Goal: Information Seeking & Learning: Learn about a topic

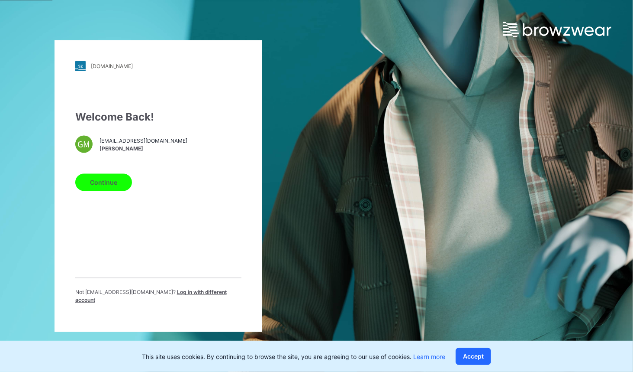
click at [97, 191] on button "Continue" at bounding box center [103, 182] width 57 height 17
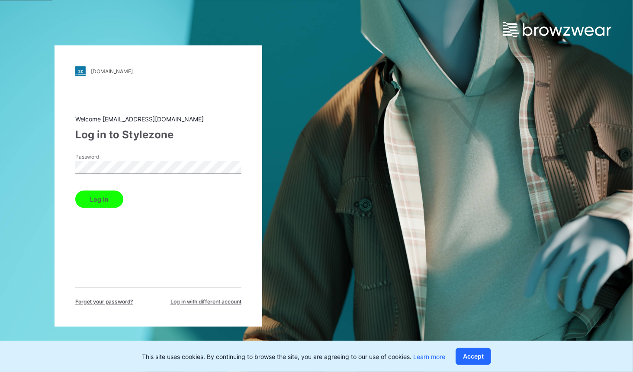
click at [75, 191] on button "Log in" at bounding box center [99, 199] width 48 height 17
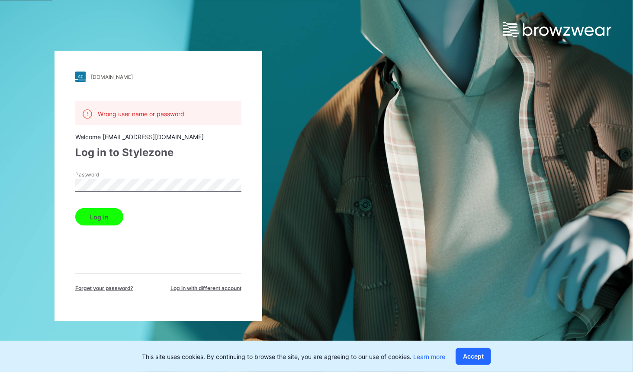
click at [43, 192] on div "[DOMAIN_NAME] Loading... Wrong user name or password Welcome [EMAIL_ADDRESS][DO…" at bounding box center [158, 186] width 317 height 372
click at [75, 208] on button "Log in" at bounding box center [99, 216] width 48 height 17
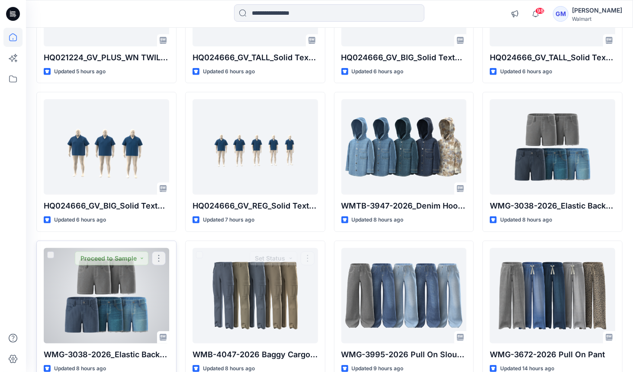
scroll to position [179, 0]
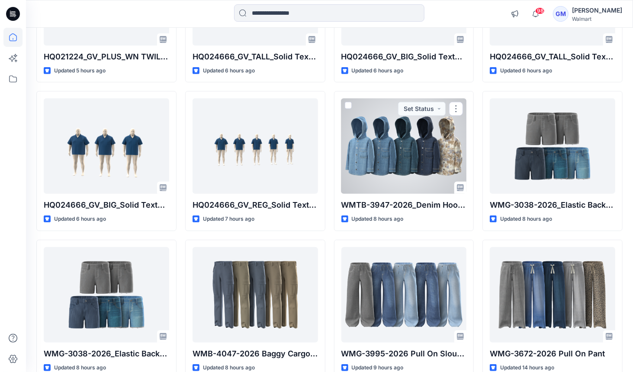
drag, startPoint x: 443, startPoint y: 162, endPoint x: 431, endPoint y: 165, distance: 12.5
click at [443, 162] on div at bounding box center [405, 145] width 126 height 95
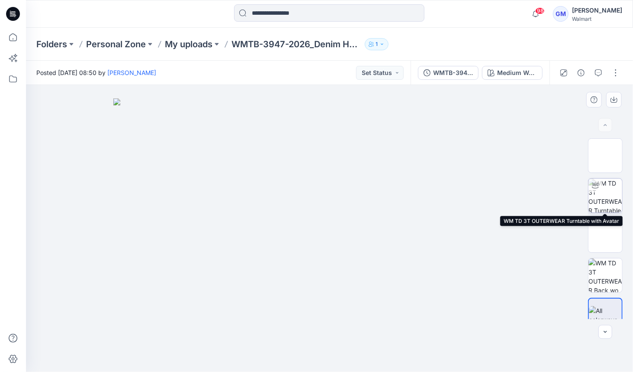
click at [599, 196] on img at bounding box center [606, 195] width 34 height 34
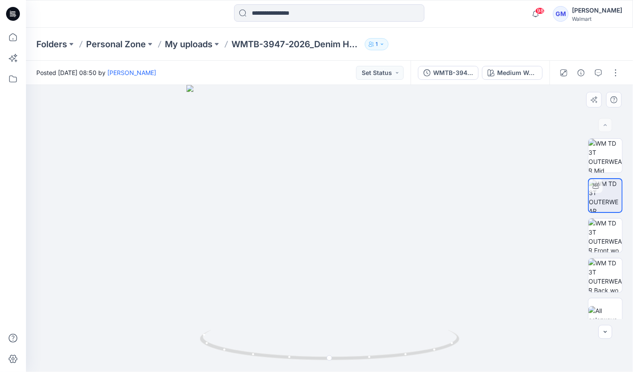
click at [334, 188] on div at bounding box center [330, 228] width 608 height 287
click at [616, 229] on img at bounding box center [606, 235] width 34 height 34
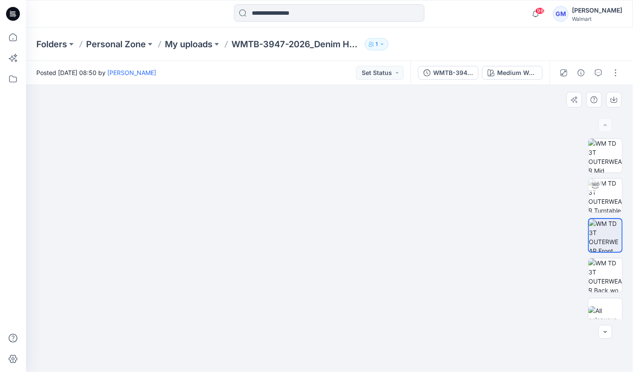
drag, startPoint x: 319, startPoint y: 179, endPoint x: 323, endPoint y: 185, distance: 7.6
click at [310, 32] on img at bounding box center [329, 32] width 409 height 0
click at [604, 193] on img at bounding box center [606, 195] width 34 height 34
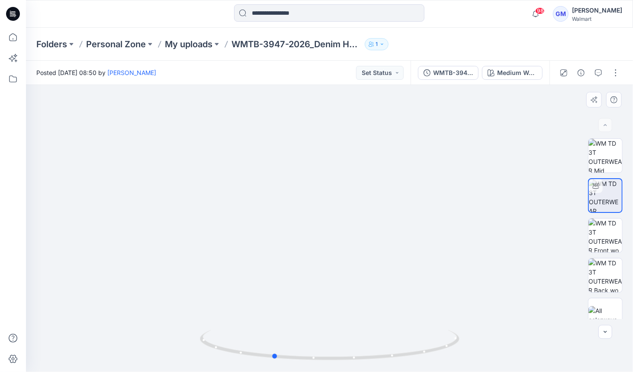
drag, startPoint x: 370, startPoint y: 194, endPoint x: 314, endPoint y: 197, distance: 55.9
click at [314, 197] on div at bounding box center [330, 228] width 608 height 287
drag, startPoint x: 317, startPoint y: 197, endPoint x: 289, endPoint y: 194, distance: 27.8
click at [289, 194] on div at bounding box center [330, 228] width 608 height 287
drag, startPoint x: 342, startPoint y: 197, endPoint x: 271, endPoint y: 196, distance: 71.5
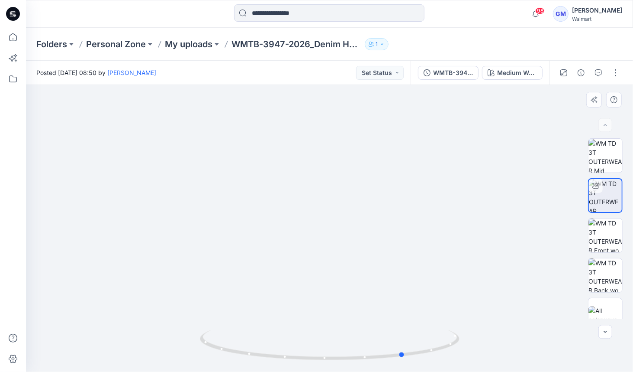
click at [271, 196] on div at bounding box center [330, 228] width 608 height 287
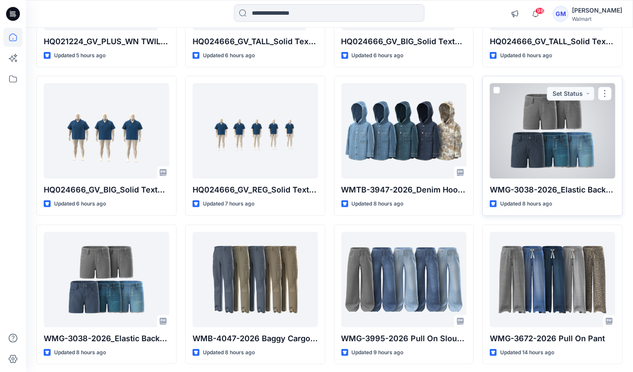
scroll to position [192, 0]
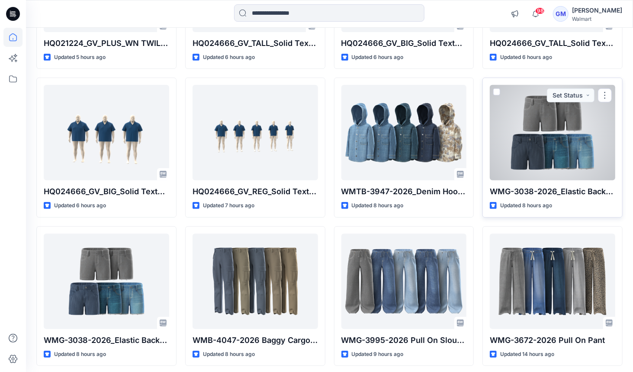
click at [525, 149] on div at bounding box center [553, 132] width 126 height 95
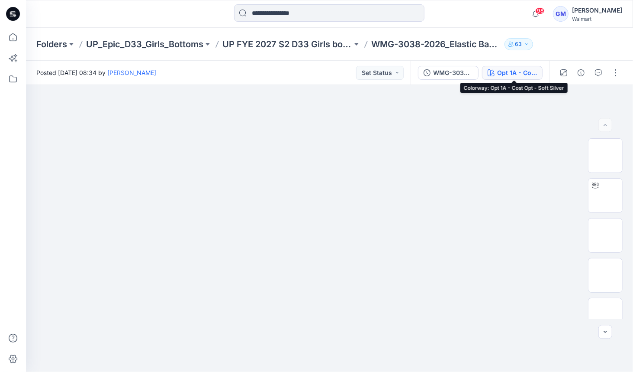
click at [521, 77] on div "Opt 1A - Cost Opt - Soft Silver" at bounding box center [518, 73] width 40 height 10
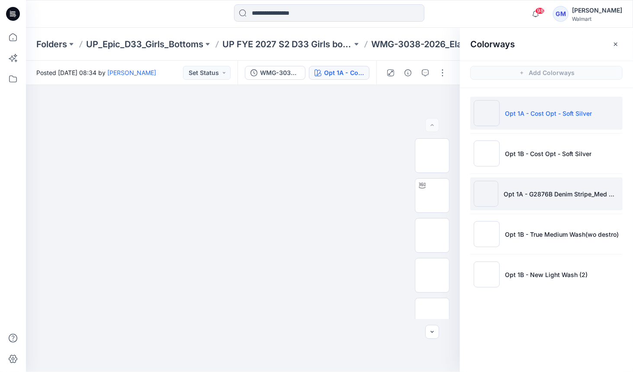
click at [532, 181] on li "Opt 1A - G2876B Denim Stripe_Med wash" at bounding box center [547, 193] width 152 height 33
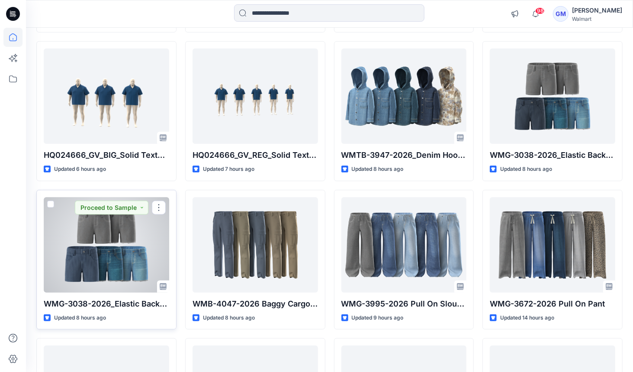
scroll to position [231, 0]
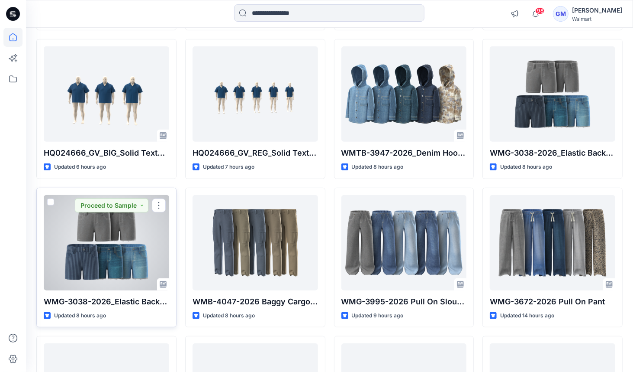
click at [100, 239] on div at bounding box center [107, 242] width 126 height 95
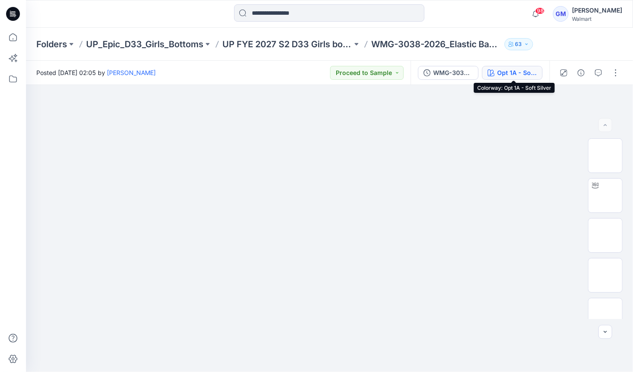
click at [520, 71] on div "Opt 1A - Soft Silver" at bounding box center [518, 73] width 40 height 10
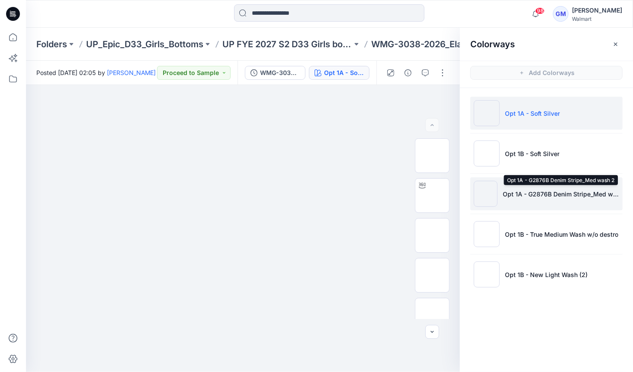
click at [520, 194] on p "Opt 1A - G2876B Denim Stripe_Med wash 2" at bounding box center [561, 193] width 116 height 9
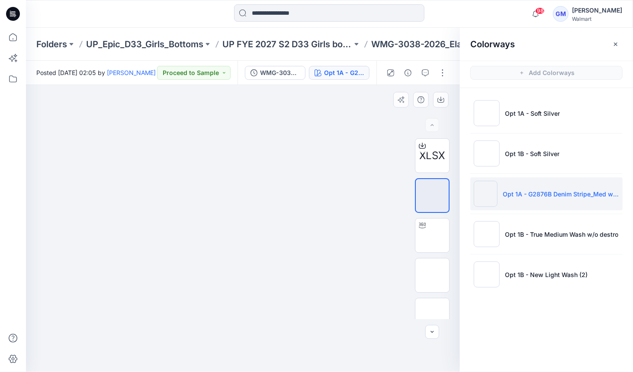
click at [255, 168] on img at bounding box center [243, 168] width 113 height 0
click at [433, 275] on img at bounding box center [433, 275] width 0 height 0
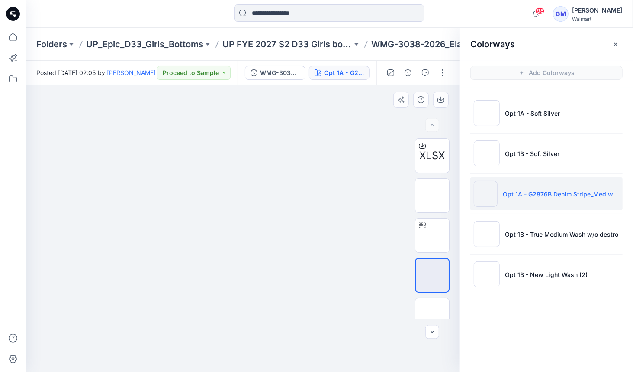
click at [255, 168] on img at bounding box center [243, 168] width 113 height 0
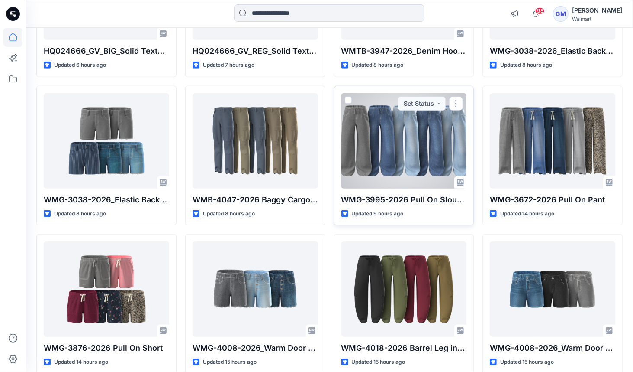
scroll to position [333, 0]
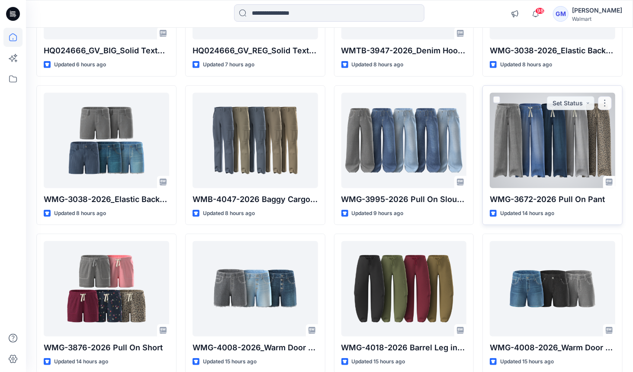
click at [508, 118] on div at bounding box center [553, 140] width 126 height 95
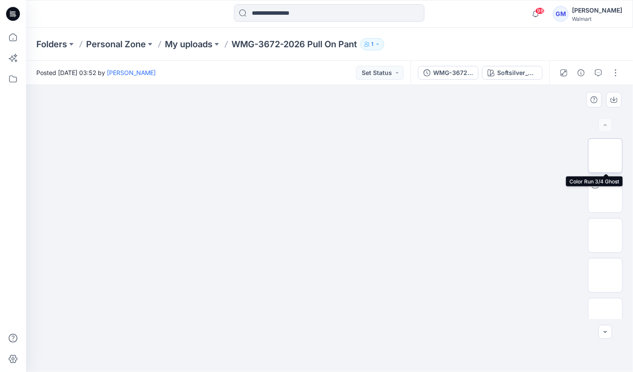
click at [606, 155] on img at bounding box center [606, 155] width 0 height 0
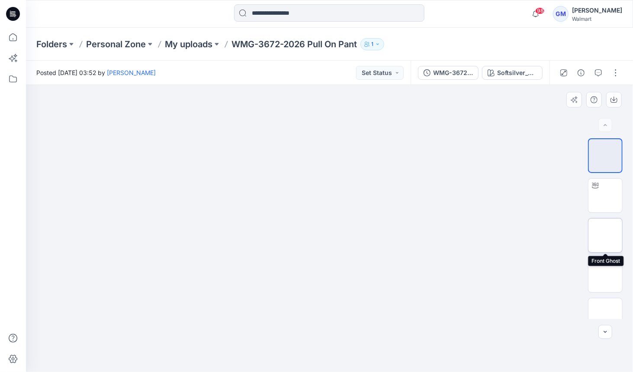
click at [606, 235] on img at bounding box center [606, 235] width 0 height 0
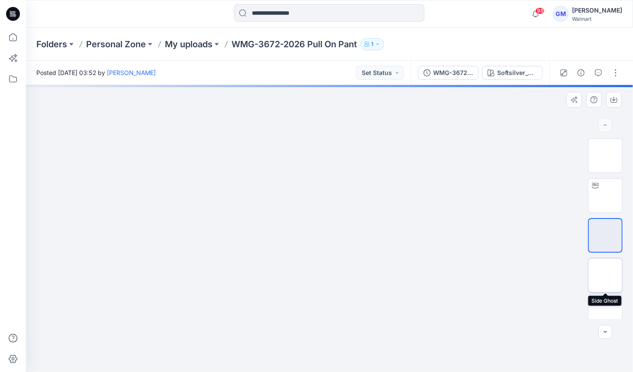
click at [606, 275] on img at bounding box center [606, 275] width 0 height 0
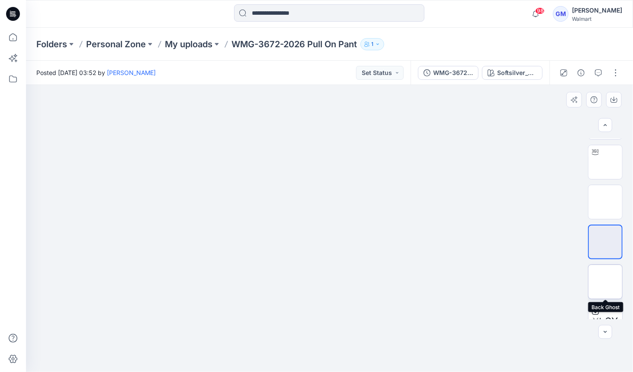
click at [606, 281] on img at bounding box center [606, 281] width 0 height 0
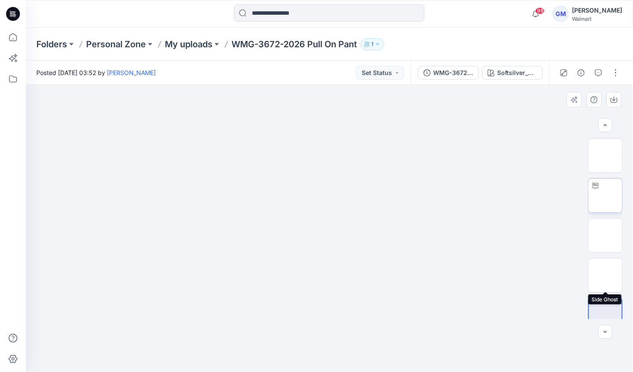
scroll to position [1, 0]
drag, startPoint x: 601, startPoint y: 155, endPoint x: 600, endPoint y: 179, distance: 23.9
click at [606, 154] on img at bounding box center [606, 154] width 0 height 0
click at [601, 190] on div at bounding box center [596, 184] width 14 height 14
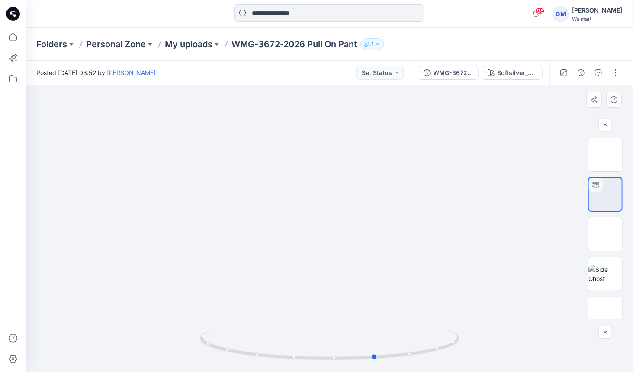
drag, startPoint x: 295, startPoint y: 243, endPoint x: 114, endPoint y: 236, distance: 181.6
click at [114, 236] on div at bounding box center [330, 228] width 608 height 287
drag, startPoint x: 390, startPoint y: 215, endPoint x: 343, endPoint y: 217, distance: 47.7
click at [343, 217] on div at bounding box center [330, 228] width 608 height 287
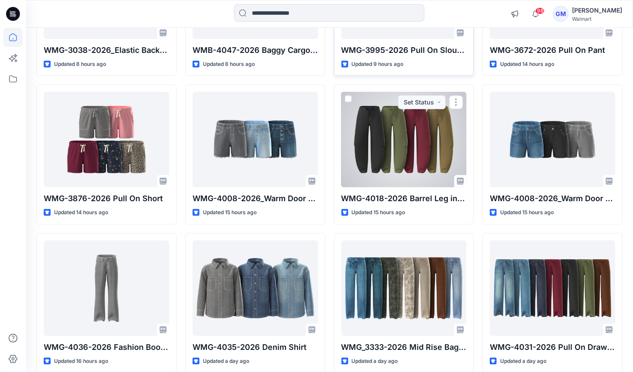
scroll to position [486, 0]
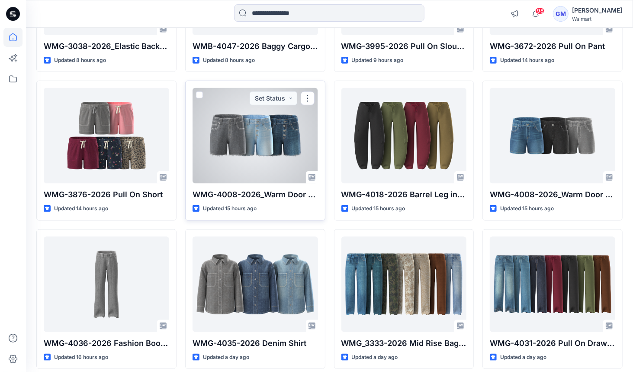
click at [207, 141] on div at bounding box center [256, 135] width 126 height 95
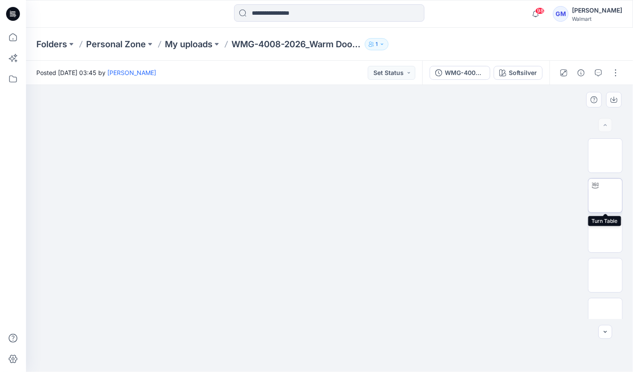
click at [606, 195] on img at bounding box center [606, 195] width 0 height 0
drag, startPoint x: 348, startPoint y: 253, endPoint x: 227, endPoint y: 253, distance: 120.4
click at [227, 253] on div at bounding box center [330, 228] width 608 height 287
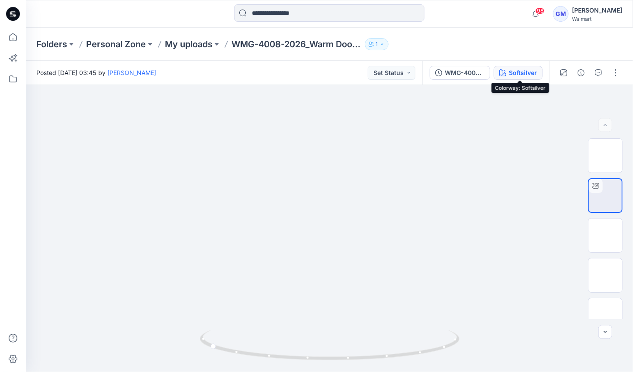
click at [530, 76] on div "Softsilver" at bounding box center [523, 73] width 28 height 10
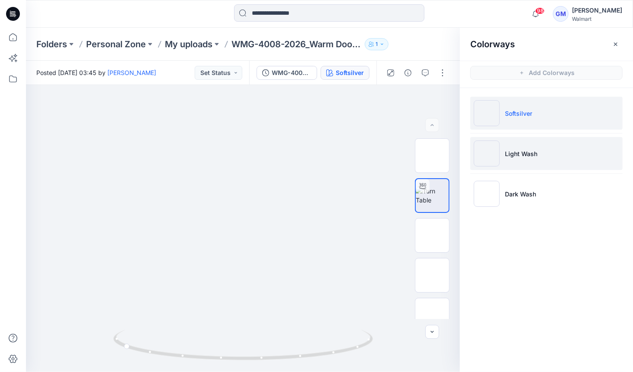
click at [524, 151] on p "Light Wash" at bounding box center [521, 153] width 32 height 9
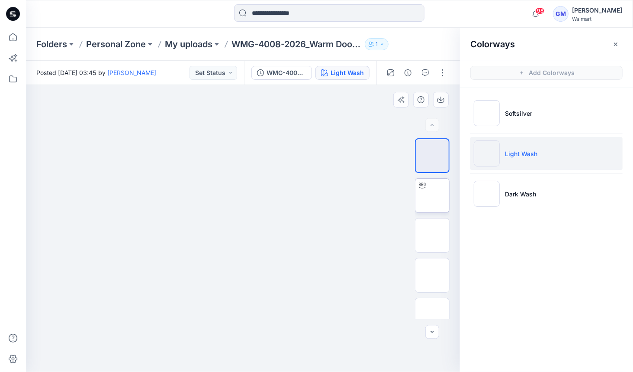
click at [433, 195] on img at bounding box center [433, 195] width 0 height 0
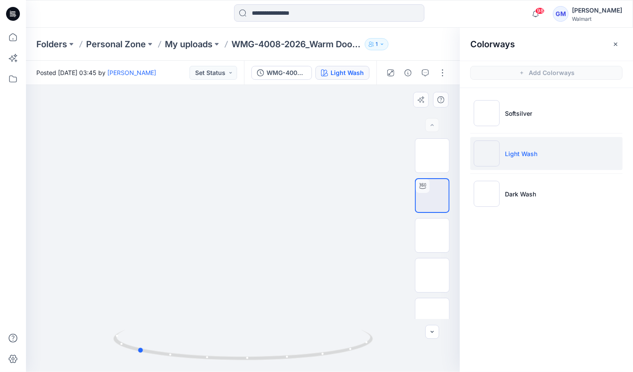
drag, startPoint x: 261, startPoint y: 284, endPoint x: 155, endPoint y: 286, distance: 106.1
click at [155, 286] on div at bounding box center [243, 228] width 434 height 287
drag, startPoint x: 258, startPoint y: 278, endPoint x: 141, endPoint y: 276, distance: 116.5
click at [141, 276] on div at bounding box center [243, 228] width 434 height 287
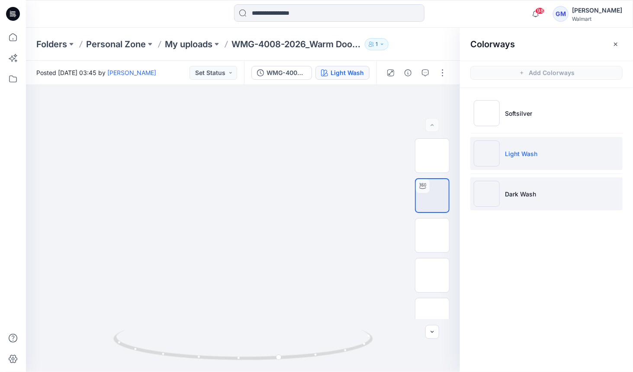
click at [522, 185] on li "Dark Wash" at bounding box center [547, 193] width 152 height 33
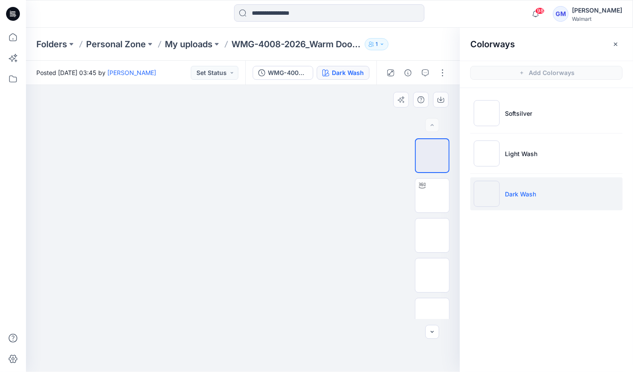
drag, startPoint x: 223, startPoint y: 260, endPoint x: 133, endPoint y: 257, distance: 89.7
click at [132, 257] on div at bounding box center [243, 228] width 434 height 287
drag, startPoint x: 415, startPoint y: 198, endPoint x: 437, endPoint y: 198, distance: 22.1
click at [417, 197] on div at bounding box center [432, 195] width 35 height 35
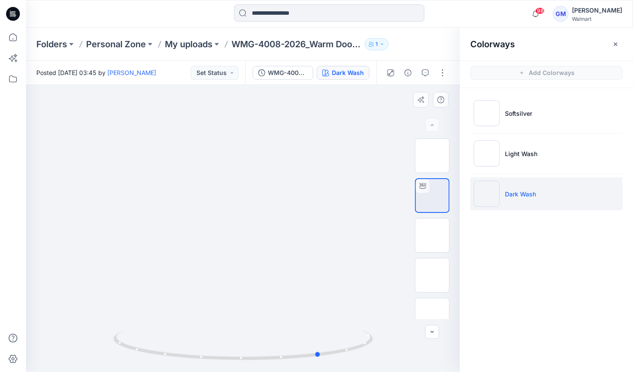
drag, startPoint x: 286, startPoint y: 255, endPoint x: 245, endPoint y: 177, distance: 88.5
click at [109, 253] on div at bounding box center [243, 228] width 434 height 287
drag, startPoint x: 614, startPoint y: 42, endPoint x: 439, endPoint y: 69, distance: 177.0
click at [614, 42] on icon "button" at bounding box center [616, 44] width 7 height 7
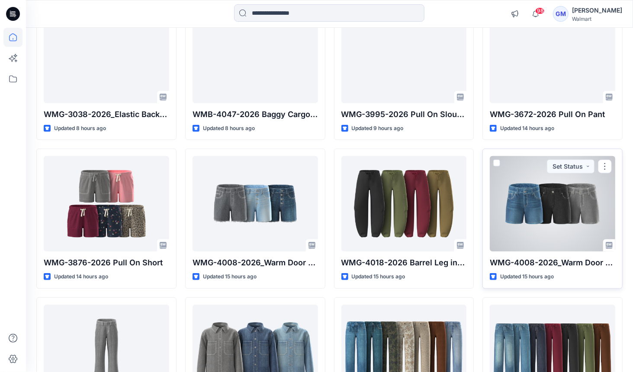
click at [556, 156] on div at bounding box center [553, 203] width 126 height 95
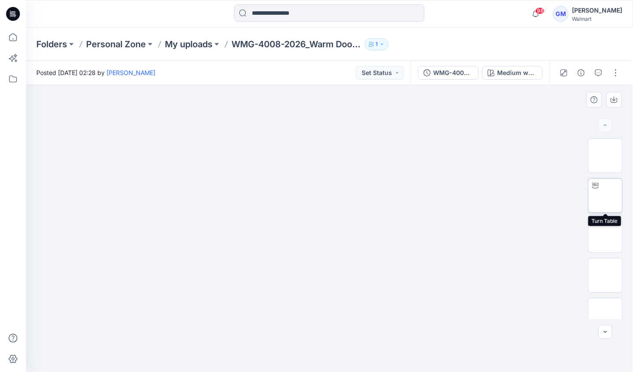
click at [606, 195] on img at bounding box center [606, 195] width 0 height 0
drag, startPoint x: 336, startPoint y: 285, endPoint x: 222, endPoint y: 256, distance: 117.9
click at [146, 272] on div at bounding box center [330, 228] width 608 height 287
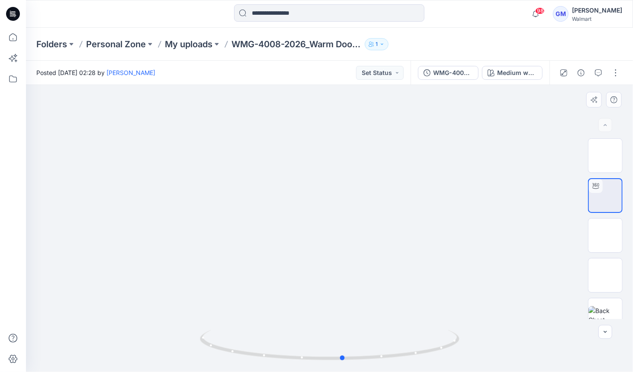
drag, startPoint x: 438, startPoint y: 264, endPoint x: 404, endPoint y: 263, distance: 33.4
click at [404, 263] on div at bounding box center [330, 228] width 608 height 287
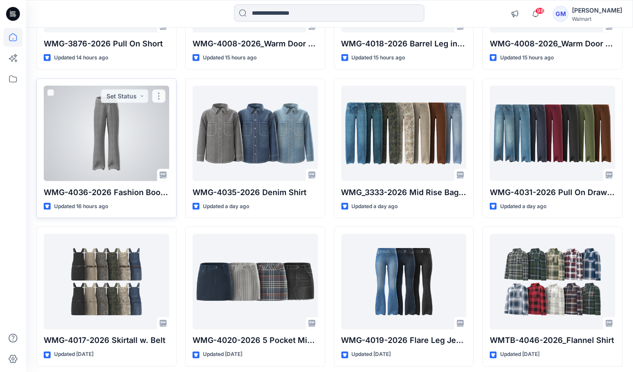
scroll to position [635, 0]
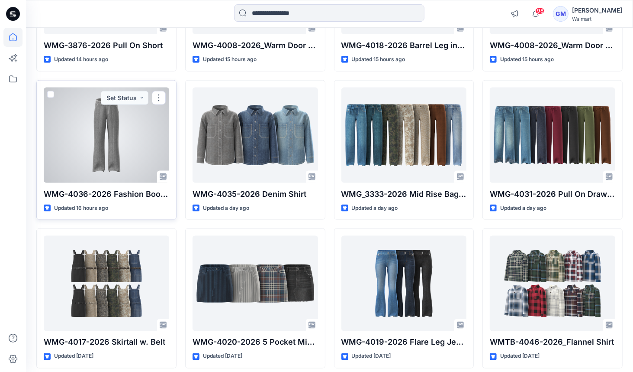
click at [94, 132] on div at bounding box center [107, 134] width 126 height 95
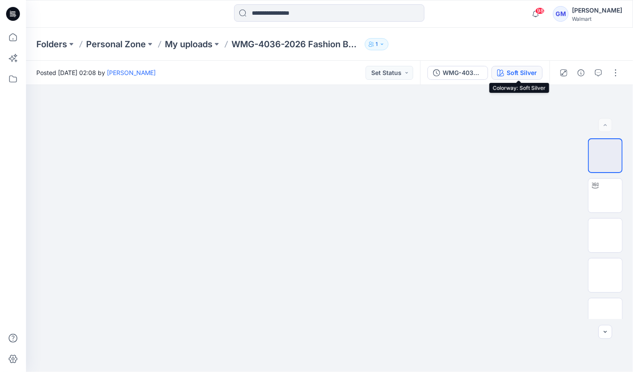
click at [521, 71] on div "Soft Silver" at bounding box center [522, 73] width 30 height 10
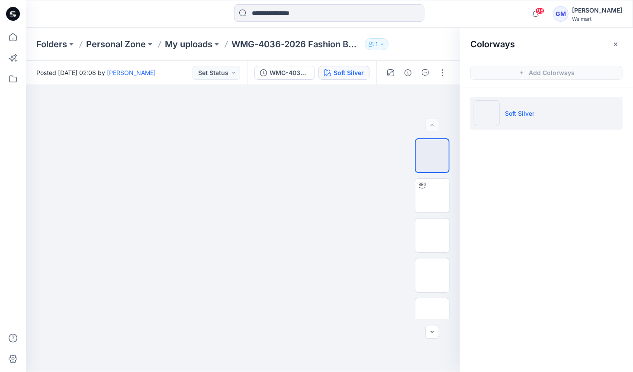
scroll to position [635, 0]
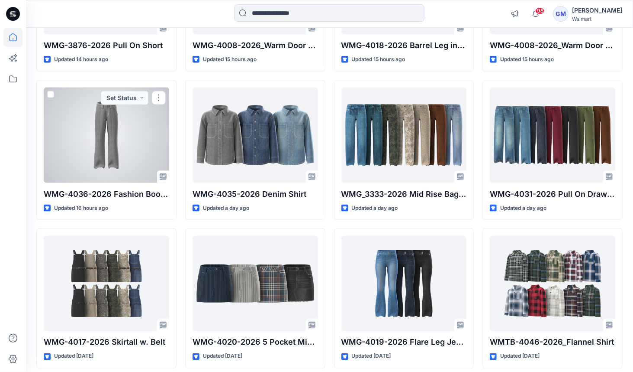
click at [115, 133] on div at bounding box center [107, 134] width 126 height 95
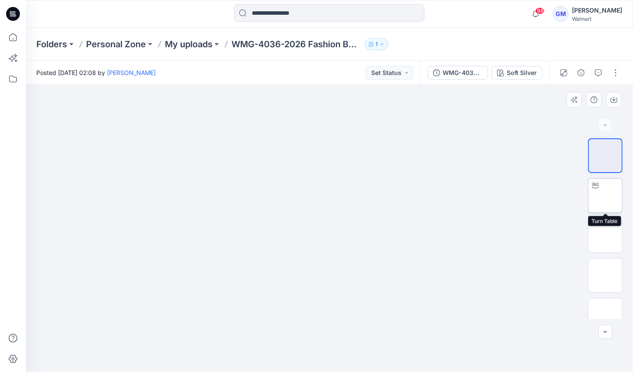
click at [606, 195] on img at bounding box center [606, 195] width 0 height 0
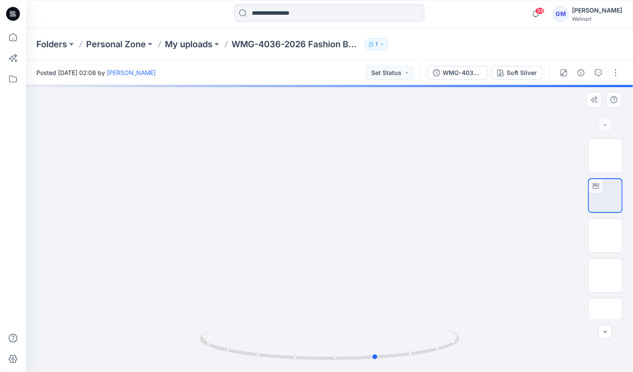
drag, startPoint x: 323, startPoint y: 235, endPoint x: 123, endPoint y: 216, distance: 200.1
click at [122, 216] on div at bounding box center [330, 228] width 608 height 287
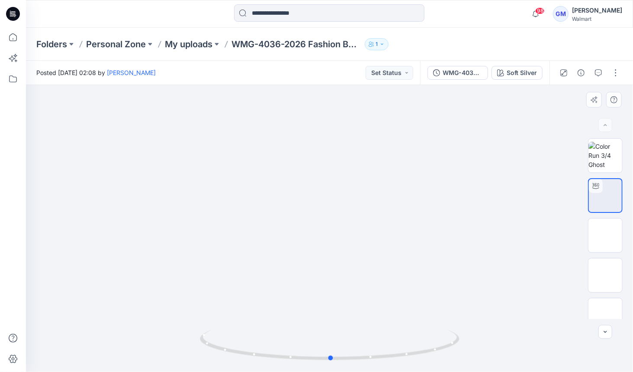
drag, startPoint x: 309, startPoint y: 237, endPoint x: 267, endPoint y: 233, distance: 42.6
click at [267, 233] on div at bounding box center [330, 228] width 608 height 287
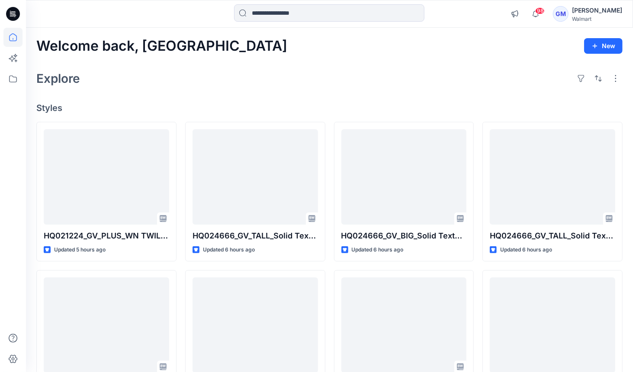
scroll to position [635, 0]
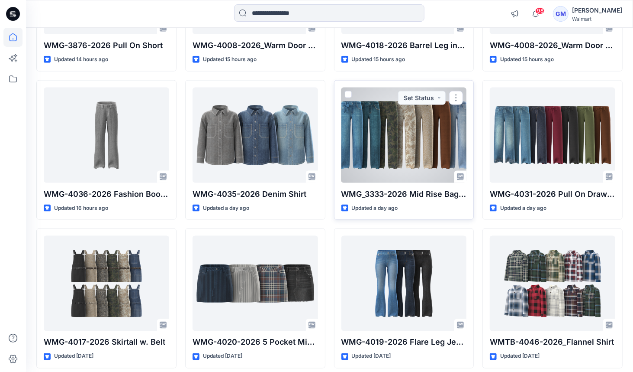
click at [365, 147] on div at bounding box center [405, 134] width 126 height 95
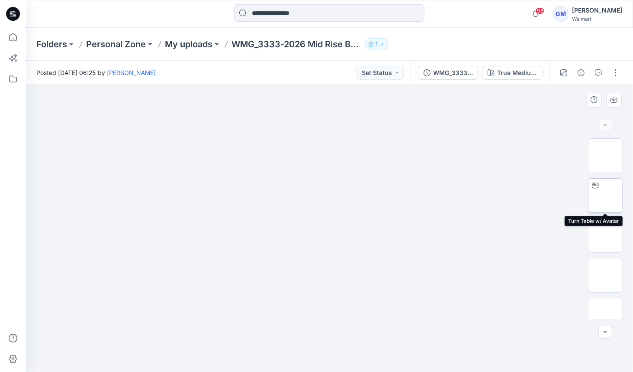
click at [606, 195] on img at bounding box center [606, 195] width 0 height 0
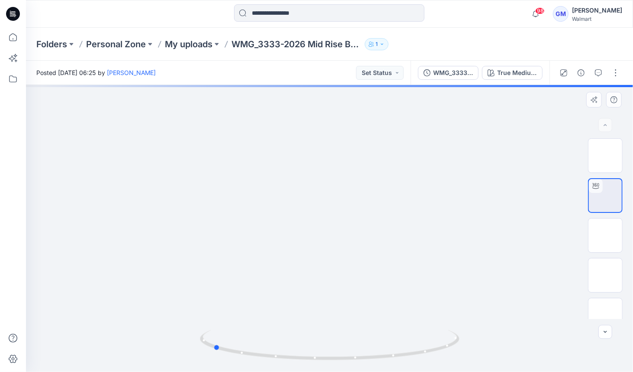
drag, startPoint x: 347, startPoint y: 204, endPoint x: 232, endPoint y: 195, distance: 116.0
click at [232, 195] on div at bounding box center [330, 228] width 608 height 287
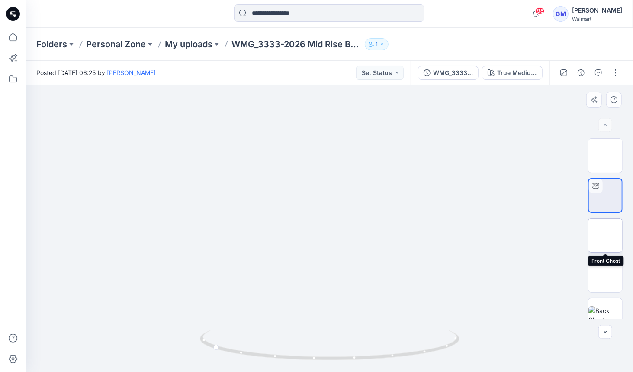
click at [606, 235] on img at bounding box center [606, 235] width 0 height 0
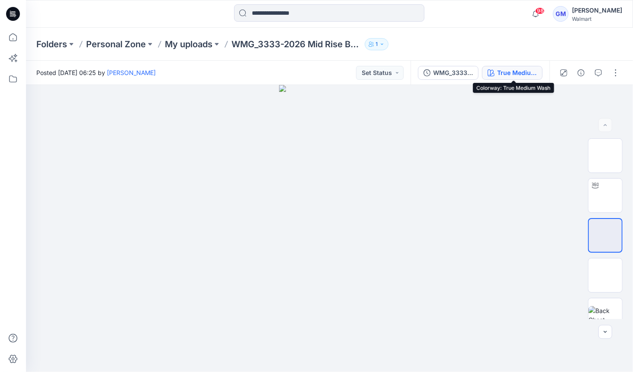
click at [499, 72] on div "True Medium Wash" at bounding box center [518, 73] width 40 height 10
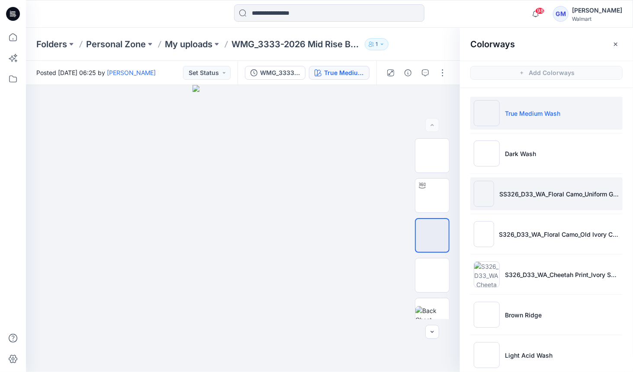
click at [487, 201] on img at bounding box center [484, 194] width 20 height 26
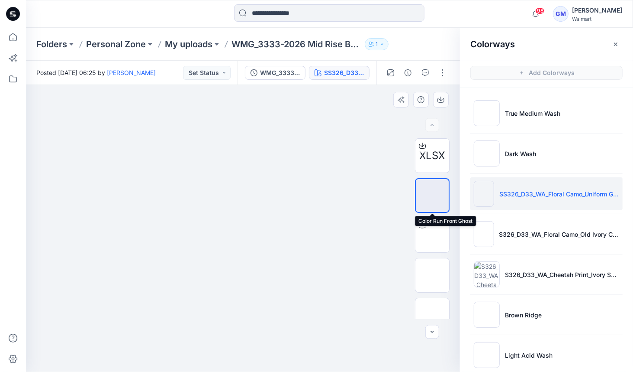
click at [415, 200] on div at bounding box center [432, 195] width 35 height 35
click at [433, 235] on img at bounding box center [433, 235] width 0 height 0
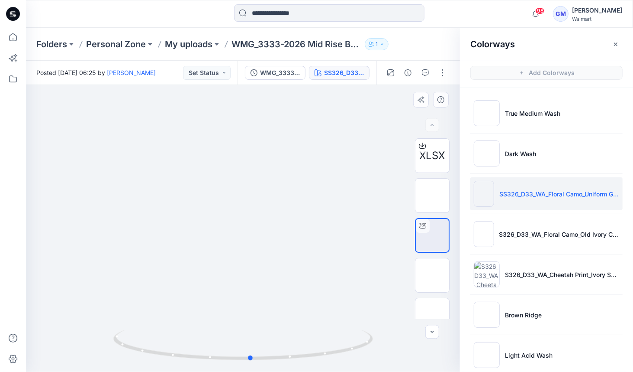
drag, startPoint x: 194, startPoint y: 220, endPoint x: 236, endPoint y: 212, distance: 42.8
click at [236, 212] on div at bounding box center [243, 228] width 434 height 287
drag, startPoint x: 618, startPoint y: 40, endPoint x: 605, endPoint y: 42, distance: 13.5
click at [618, 41] on icon "button" at bounding box center [616, 44] width 7 height 7
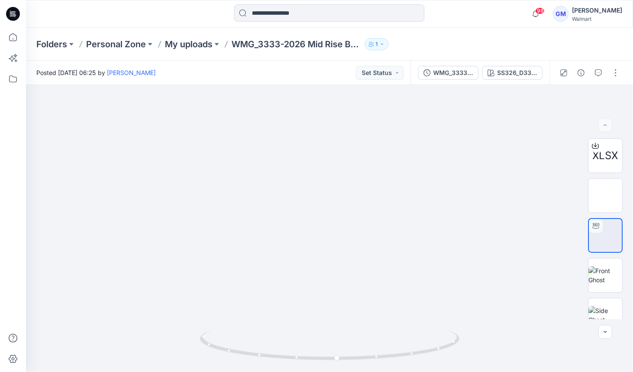
scroll to position [635, 0]
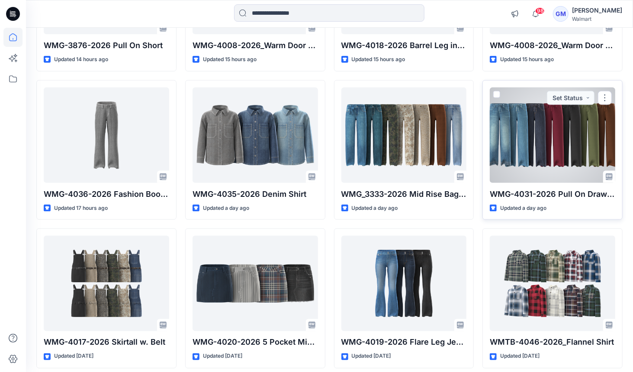
click at [494, 116] on div at bounding box center [553, 134] width 126 height 95
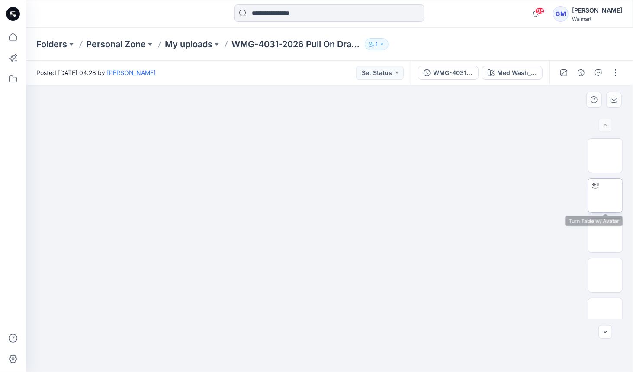
click at [606, 195] on img at bounding box center [606, 195] width 0 height 0
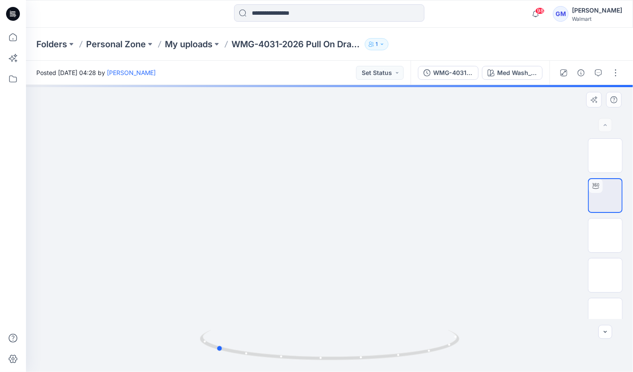
drag, startPoint x: 343, startPoint y: 245, endPoint x: 233, endPoint y: 234, distance: 110.5
click at [232, 234] on div at bounding box center [330, 228] width 608 height 287
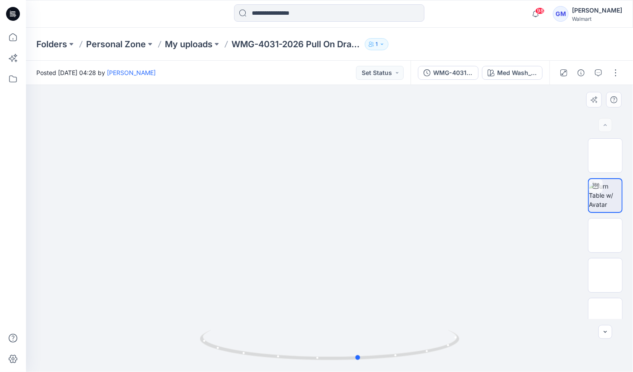
drag, startPoint x: 349, startPoint y: 253, endPoint x: 233, endPoint y: 244, distance: 116.9
click at [233, 244] on div at bounding box center [330, 228] width 608 height 287
click at [523, 77] on button "Med Wash_3A" at bounding box center [512, 73] width 61 height 14
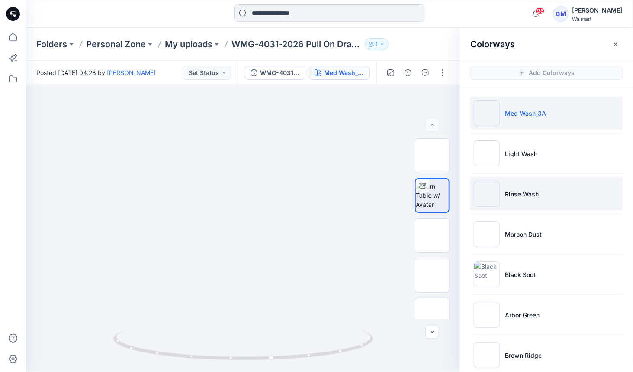
click at [478, 201] on img at bounding box center [487, 194] width 26 height 26
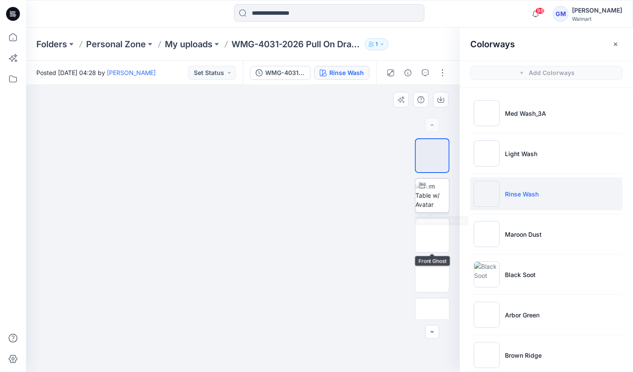
click at [434, 191] on img at bounding box center [433, 194] width 34 height 27
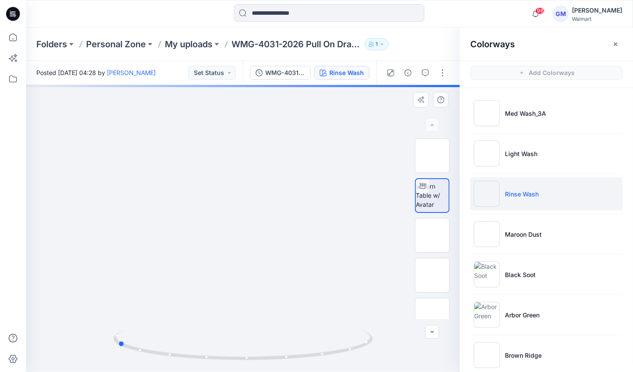
drag, startPoint x: 293, startPoint y: 270, endPoint x: 205, endPoint y: 265, distance: 88.5
click at [167, 261] on div at bounding box center [243, 228] width 434 height 287
drag, startPoint x: 227, startPoint y: 265, endPoint x: 152, endPoint y: 253, distance: 76.7
click at [152, 253] on div at bounding box center [243, 228] width 434 height 287
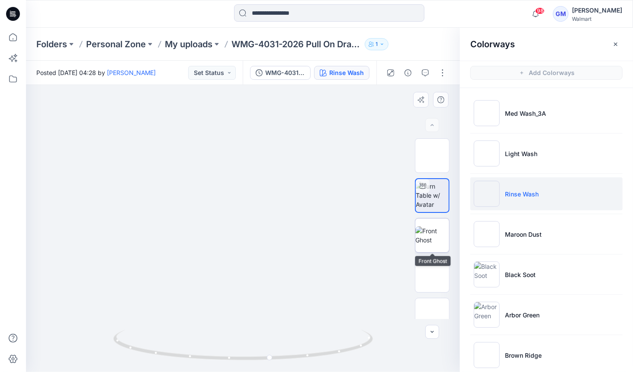
click at [419, 226] on img at bounding box center [433, 235] width 34 height 18
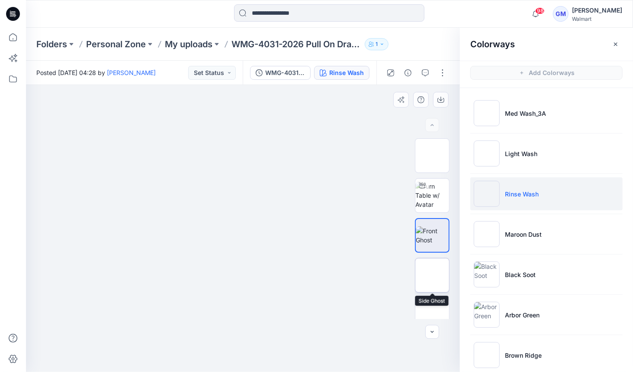
click at [433, 275] on img at bounding box center [433, 275] width 0 height 0
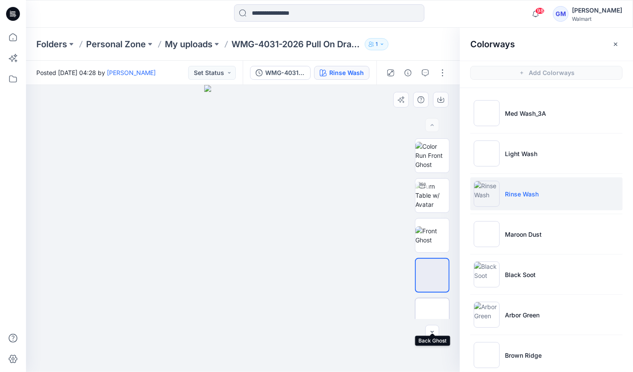
click at [433, 315] on img at bounding box center [433, 315] width 0 height 0
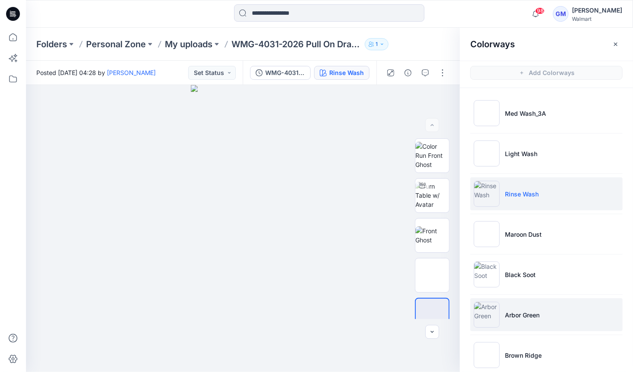
click at [500, 305] on li "Arbor Green" at bounding box center [547, 314] width 152 height 33
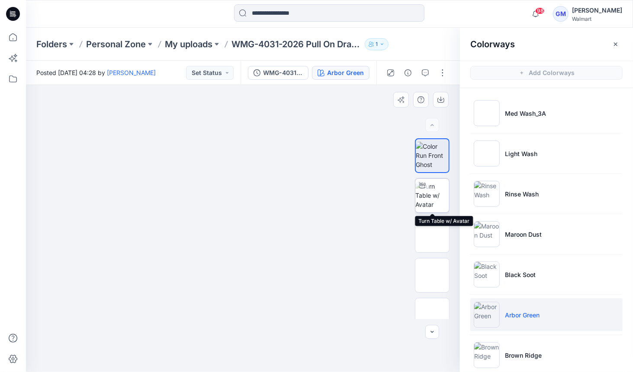
click at [438, 199] on img at bounding box center [433, 194] width 34 height 27
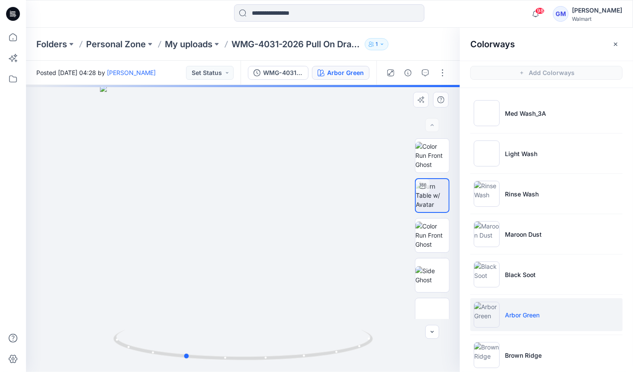
drag, startPoint x: 284, startPoint y: 278, endPoint x: 338, endPoint y: 274, distance: 53.8
click at [246, 279] on div at bounding box center [243, 228] width 434 height 287
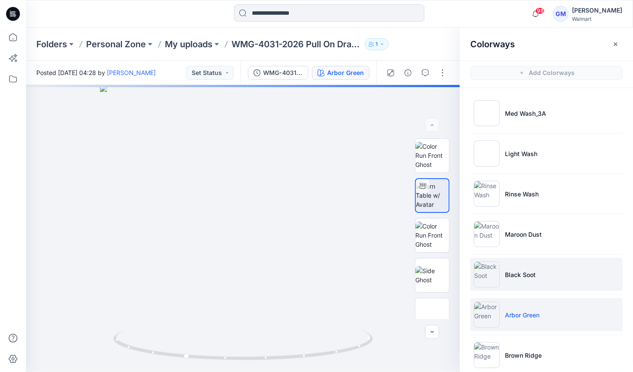
scroll to position [11, 0]
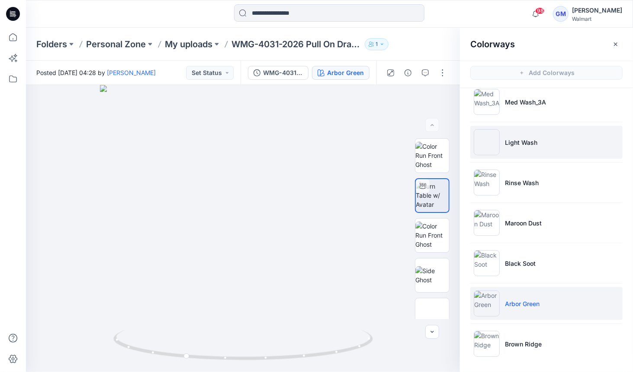
click at [491, 152] on img at bounding box center [487, 142] width 26 height 26
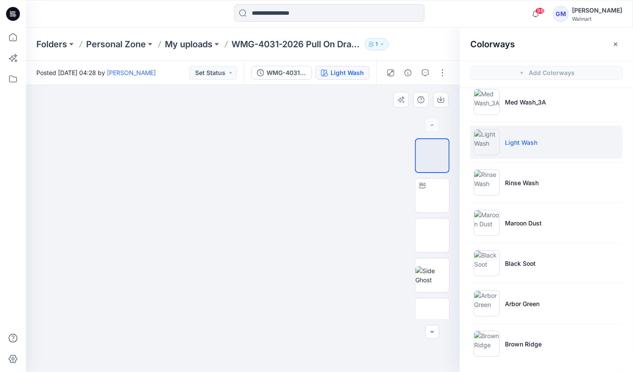
drag, startPoint x: 271, startPoint y: 290, endPoint x: 202, endPoint y: 287, distance: 68.9
click at [198, 85] on img at bounding box center [243, 85] width 109 height 0
drag, startPoint x: 425, startPoint y: 202, endPoint x: 367, endPoint y: 236, distance: 67.5
click at [433, 195] on img at bounding box center [433, 195] width 0 height 0
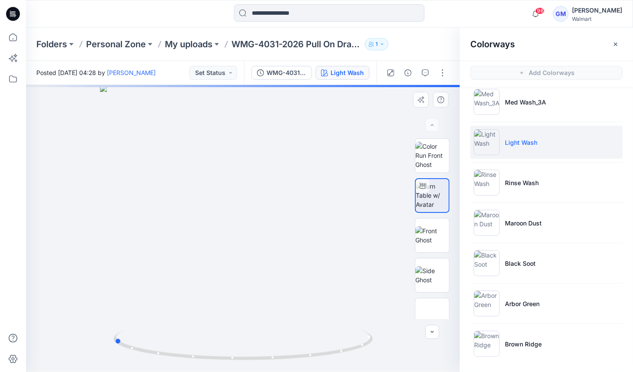
drag, startPoint x: 313, startPoint y: 295, endPoint x: 192, endPoint y: 291, distance: 121.3
click at [184, 296] on div at bounding box center [243, 228] width 434 height 287
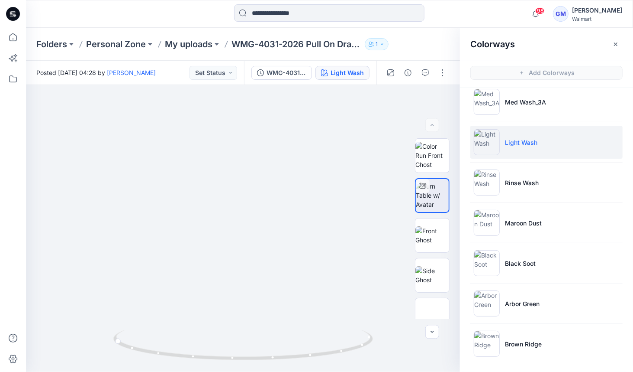
drag, startPoint x: 617, startPoint y: 46, endPoint x: 617, endPoint y: 55, distance: 9.5
click at [616, 49] on button "button" at bounding box center [616, 44] width 14 height 14
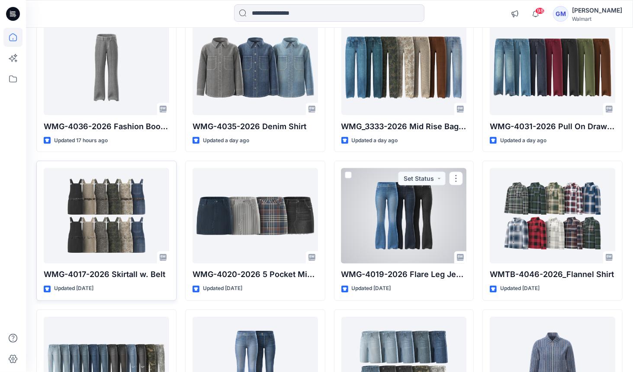
scroll to position [711, 0]
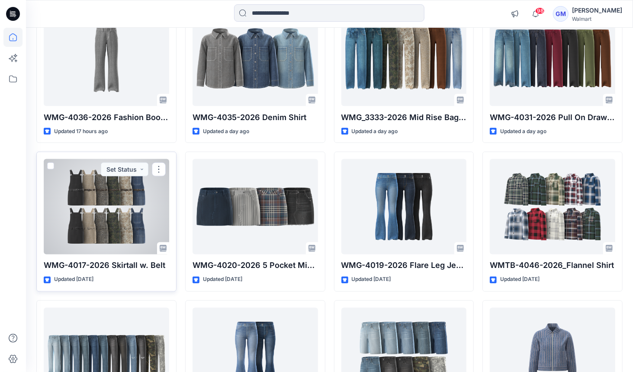
click at [128, 207] on div at bounding box center [107, 206] width 126 height 95
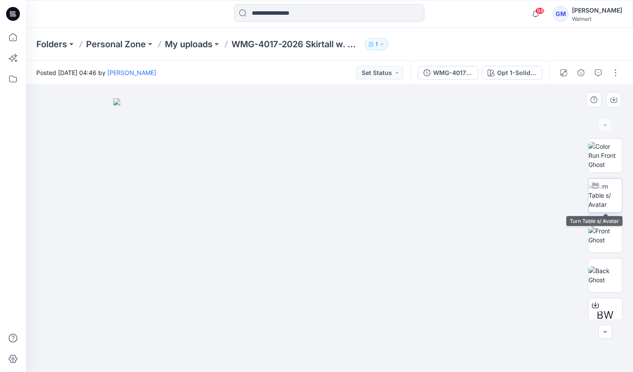
click at [607, 194] on img at bounding box center [606, 194] width 34 height 27
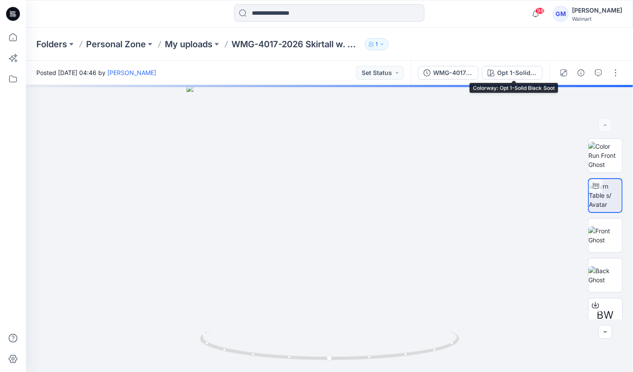
click at [518, 65] on div "WMG-4017-2026 Skirtall w. Belt_Full Colorway Opt 1-Solid Black Soot" at bounding box center [480, 73] width 139 height 24
click at [516, 74] on div "Opt 1-Solid Black Soot" at bounding box center [518, 73] width 40 height 10
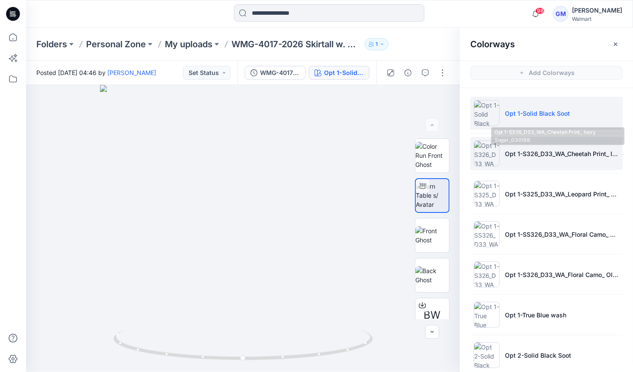
click at [496, 152] on li "Opt 1-S326_D33_WA_Cheetah Print_ Ivory Sugar_G3018B" at bounding box center [547, 153] width 152 height 33
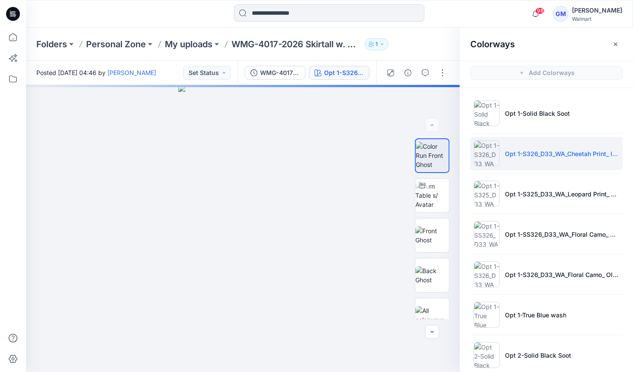
click at [482, 156] on img at bounding box center [487, 153] width 26 height 26
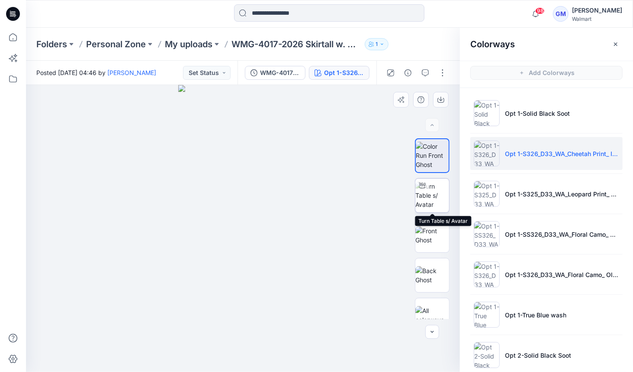
click at [437, 196] on img at bounding box center [433, 194] width 34 height 27
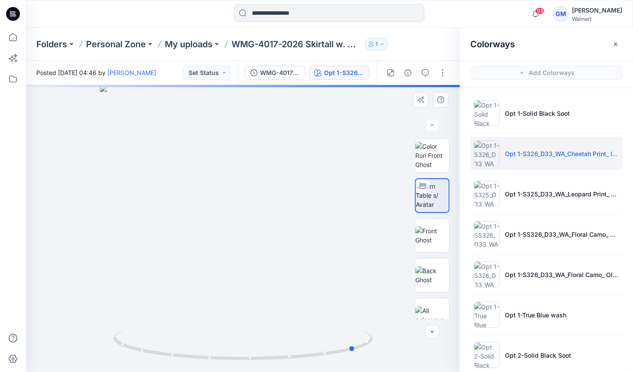
drag, startPoint x: 262, startPoint y: 283, endPoint x: 116, endPoint y: 278, distance: 146.0
click at [116, 278] on div at bounding box center [243, 228] width 434 height 287
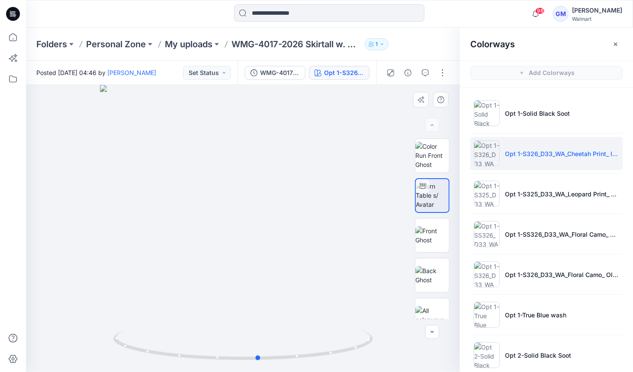
drag, startPoint x: 273, startPoint y: 272, endPoint x: 175, endPoint y: 271, distance: 97.4
click at [175, 271] on div at bounding box center [243, 228] width 434 height 287
drag, startPoint x: 313, startPoint y: 261, endPoint x: 374, endPoint y: 258, distance: 60.2
click at [397, 255] on div at bounding box center [243, 228] width 434 height 287
drag, startPoint x: 248, startPoint y: 270, endPoint x: 139, endPoint y: 258, distance: 110.2
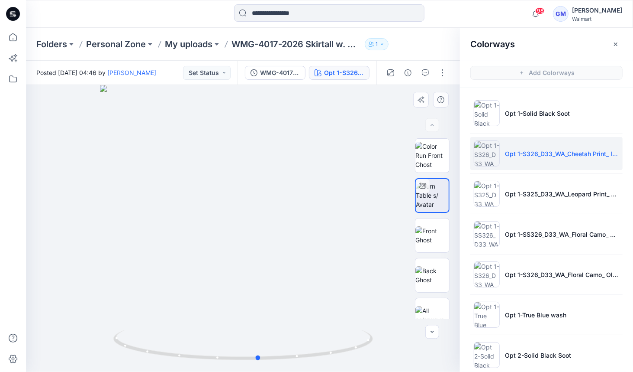
click at [139, 258] on div at bounding box center [243, 228] width 434 height 287
click at [270, 275] on div at bounding box center [243, 228] width 434 height 287
click at [617, 45] on icon "button" at bounding box center [615, 43] width 3 height 3
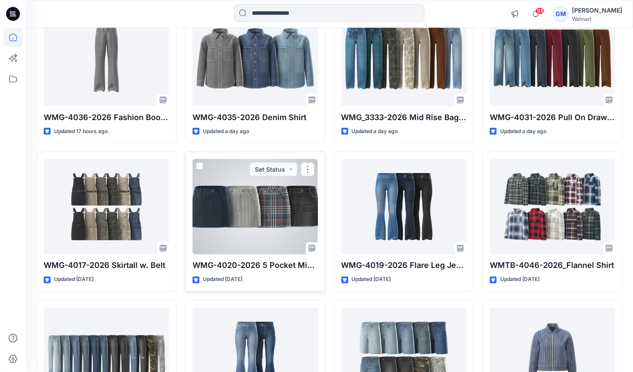
scroll to position [690, 0]
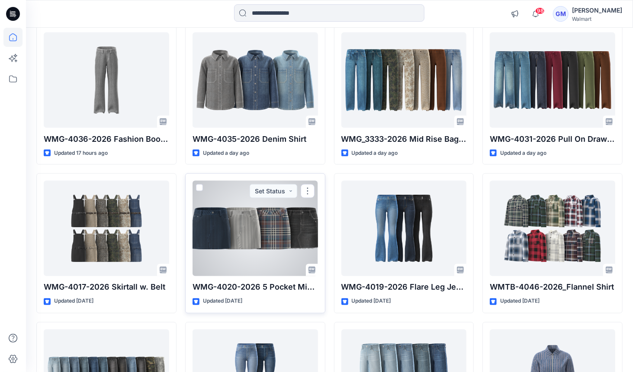
click at [233, 212] on div at bounding box center [256, 228] width 126 height 95
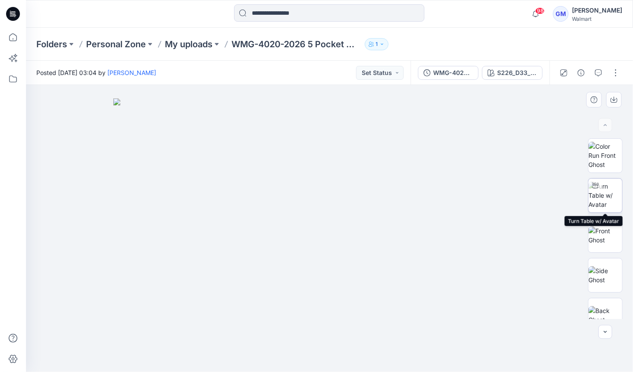
click at [603, 202] on img at bounding box center [606, 194] width 34 height 27
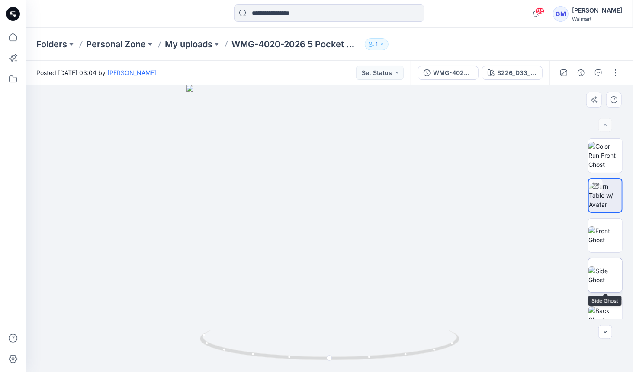
click at [610, 266] on img at bounding box center [606, 275] width 34 height 18
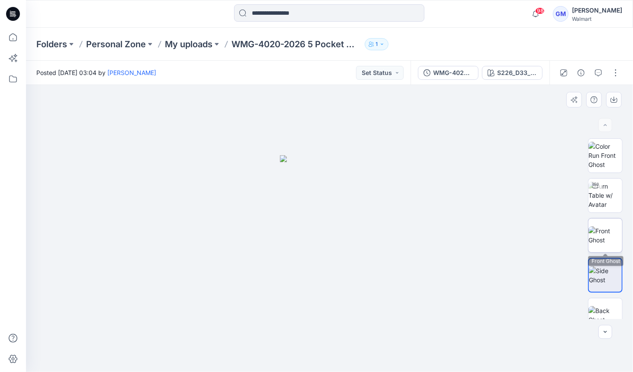
click at [604, 229] on img at bounding box center [606, 235] width 34 height 18
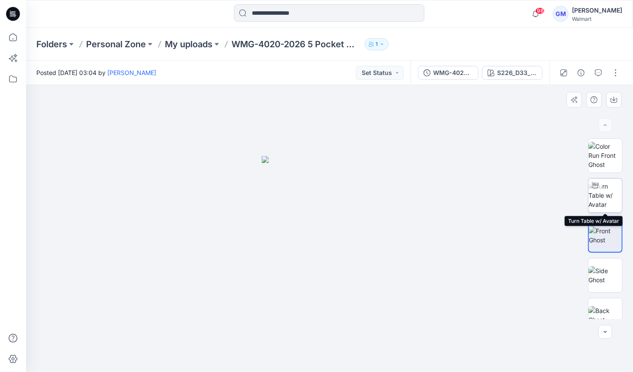
click at [604, 188] on img at bounding box center [606, 194] width 34 height 27
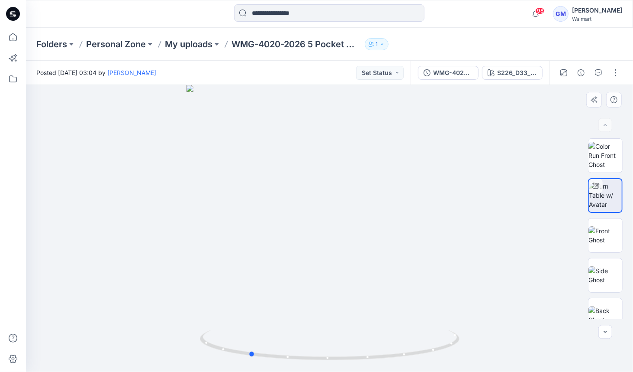
drag, startPoint x: 359, startPoint y: 249, endPoint x: 464, endPoint y: 91, distance: 189.4
click at [345, 248] on div at bounding box center [330, 228] width 608 height 287
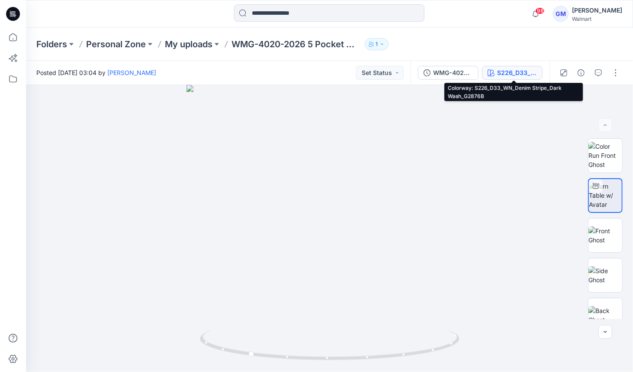
click at [517, 73] on div "S226_D33_WN_Denim Stripe_Dark Wash_G2876B" at bounding box center [518, 73] width 40 height 10
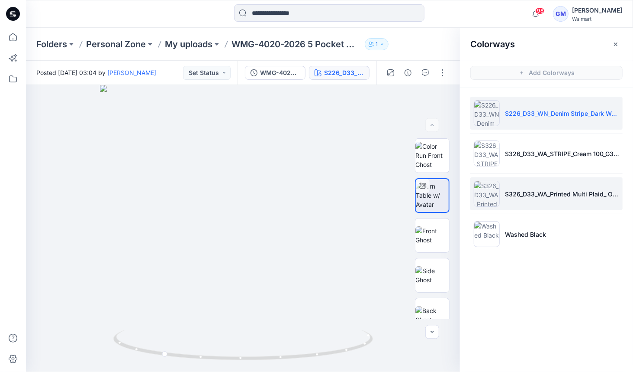
click at [486, 192] on img at bounding box center [487, 194] width 26 height 26
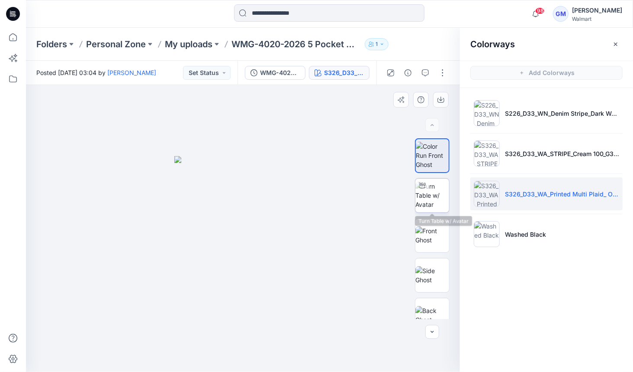
click at [422, 201] on img at bounding box center [433, 194] width 34 height 27
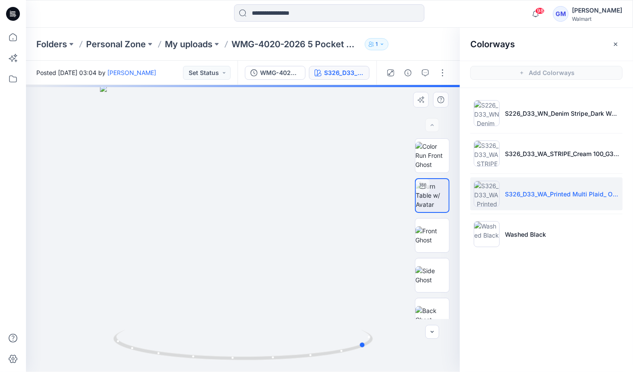
drag, startPoint x: 274, startPoint y: 268, endPoint x: 146, endPoint y: 265, distance: 128.2
click at [139, 266] on div at bounding box center [243, 228] width 434 height 287
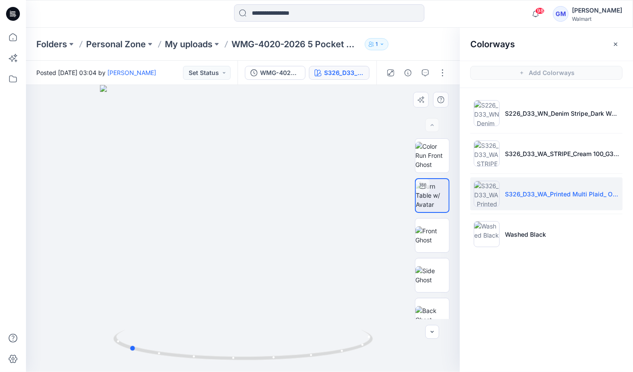
drag, startPoint x: 233, startPoint y: 261, endPoint x: 252, endPoint y: 259, distance: 18.7
click at [252, 259] on div at bounding box center [243, 228] width 434 height 287
drag, startPoint x: 281, startPoint y: 263, endPoint x: 147, endPoint y: 259, distance: 133.9
click at [148, 259] on div at bounding box center [243, 228] width 434 height 287
drag, startPoint x: 615, startPoint y: 42, endPoint x: 616, endPoint y: 46, distance: 4.4
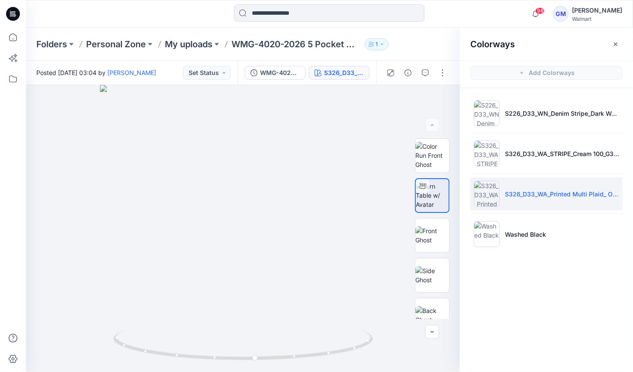
click at [615, 42] on icon "button" at bounding box center [616, 44] width 7 height 7
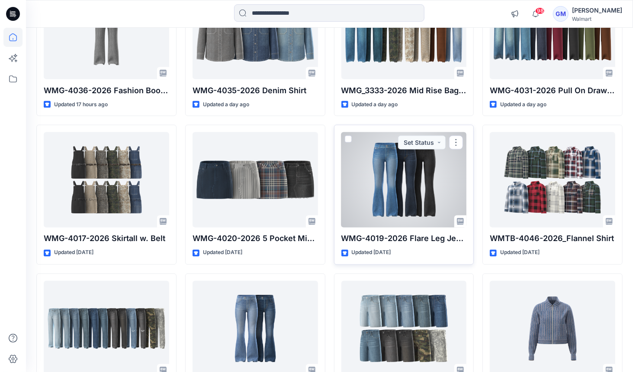
scroll to position [740, 0]
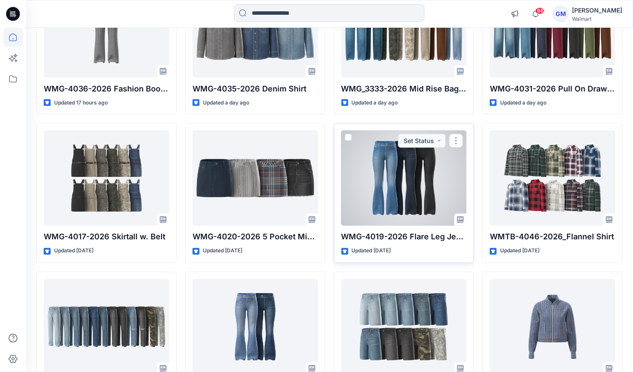
click at [381, 178] on div at bounding box center [405, 177] width 126 height 95
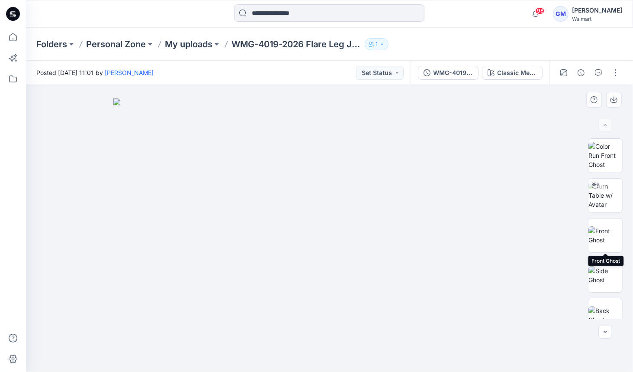
drag, startPoint x: 608, startPoint y: 223, endPoint x: 578, endPoint y: 220, distance: 29.5
click at [607, 226] on img at bounding box center [606, 235] width 34 height 18
drag, startPoint x: 353, startPoint y: 207, endPoint x: 307, endPoint y: 204, distance: 46.9
click at [301, 205] on div at bounding box center [330, 228] width 608 height 287
drag, startPoint x: 601, startPoint y: 199, endPoint x: 548, endPoint y: 194, distance: 53.1
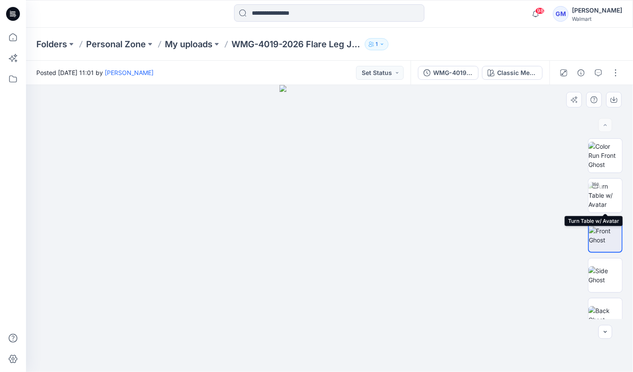
click at [600, 199] on img at bounding box center [606, 194] width 34 height 27
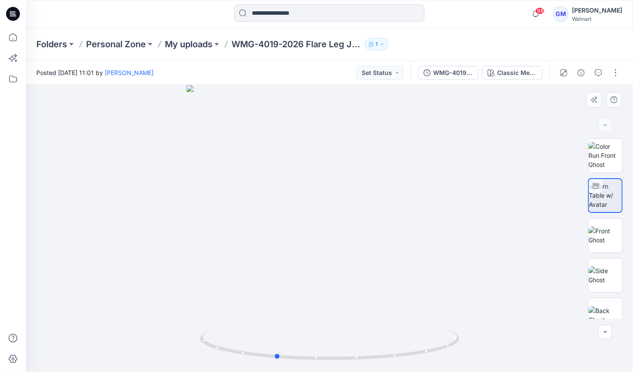
drag, startPoint x: 372, startPoint y: 185, endPoint x: 321, endPoint y: 184, distance: 50.2
click at [321, 184] on div at bounding box center [330, 228] width 608 height 287
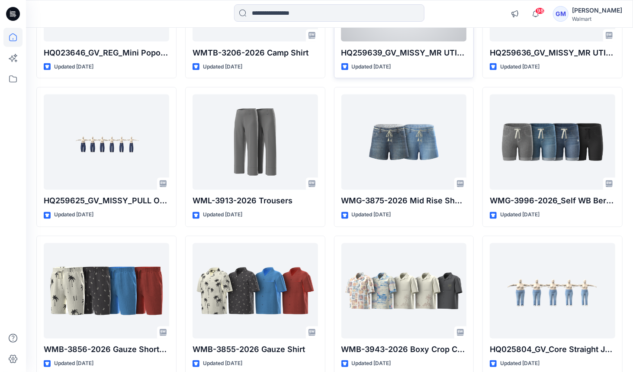
scroll to position [2734, 0]
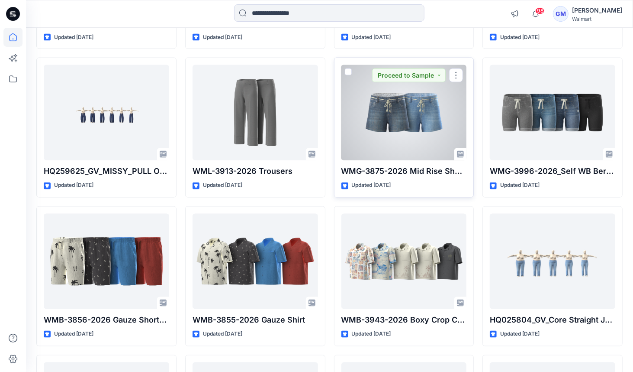
click at [411, 128] on div at bounding box center [405, 112] width 126 height 95
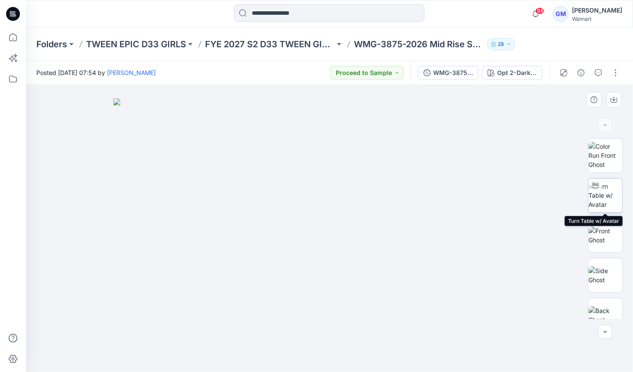
drag, startPoint x: 615, startPoint y: 197, endPoint x: 596, endPoint y: 196, distance: 18.6
click at [615, 197] on img at bounding box center [606, 194] width 34 height 27
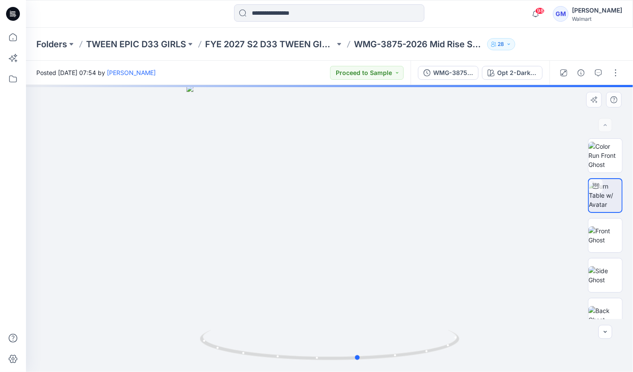
drag, startPoint x: 358, startPoint y: 233, endPoint x: 129, endPoint y: 217, distance: 229.2
click at [129, 217] on div at bounding box center [330, 228] width 608 height 287
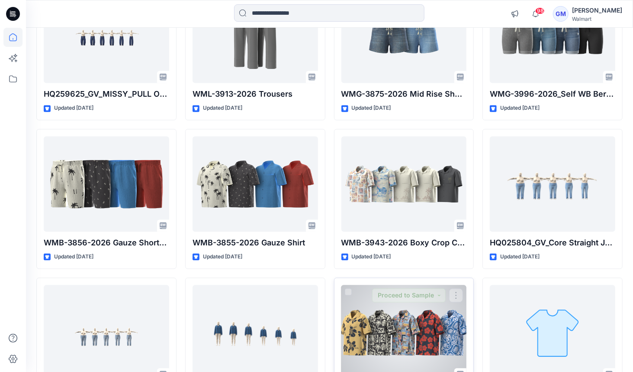
scroll to position [2889, 0]
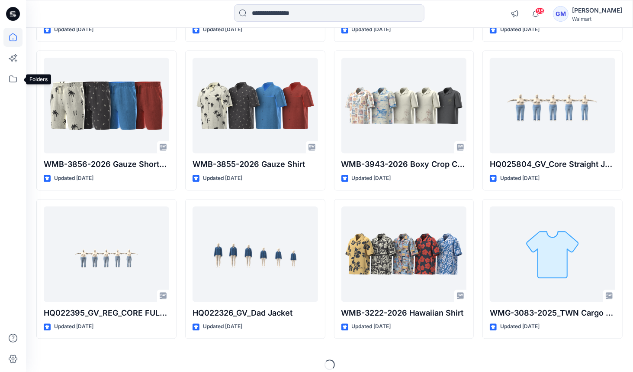
drag, startPoint x: 15, startPoint y: 80, endPoint x: 24, endPoint y: 89, distance: 12.9
click at [15, 80] on icon at bounding box center [12, 78] width 19 height 19
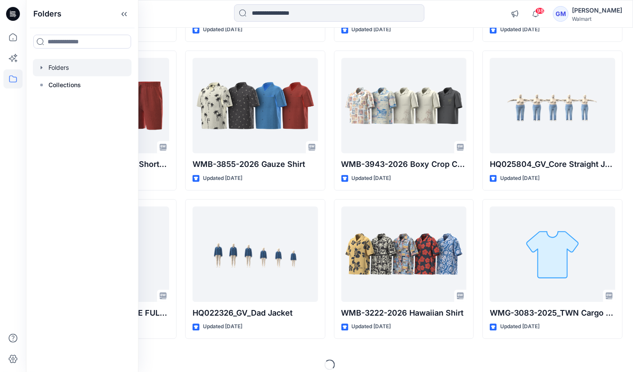
click at [62, 70] on div at bounding box center [82, 67] width 99 height 17
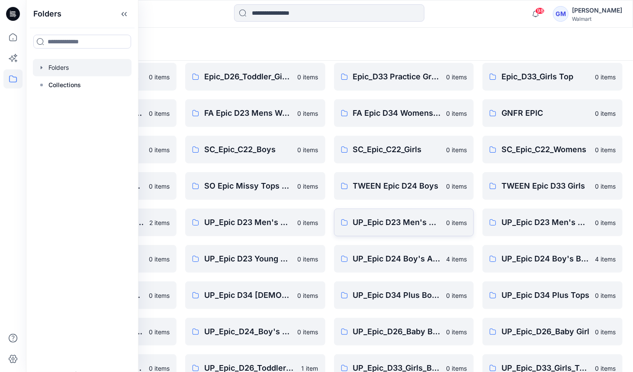
scroll to position [198, 0]
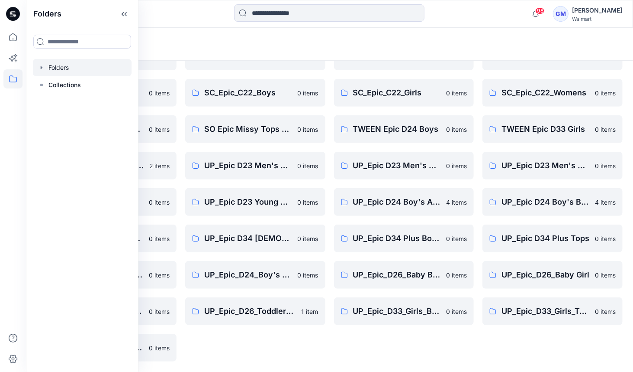
click at [246, 359] on div "Epic D34 Junior Bottoms 0 items Epic test 1 item EPIC_D23_YM_Bottoms 0 items Ep…" at bounding box center [255, 129] width 140 height 464
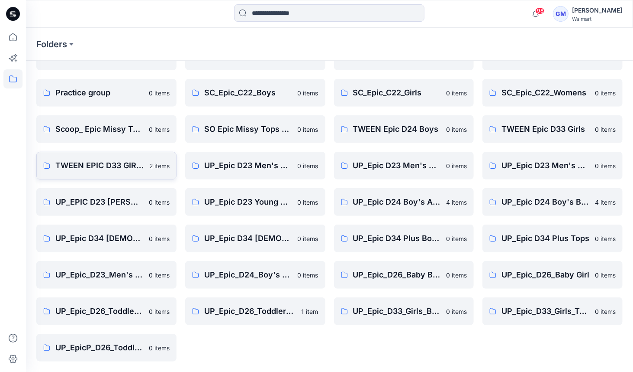
click at [95, 161] on p "TWEEN EPIC D33 GIRLS" at bounding box center [99, 165] width 89 height 12
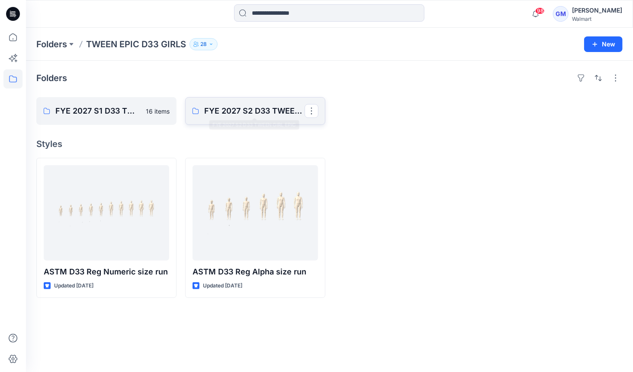
click at [259, 110] on p "FYE 2027 S2 D33 TWEEN GIRL EPIC" at bounding box center [254, 111] width 100 height 12
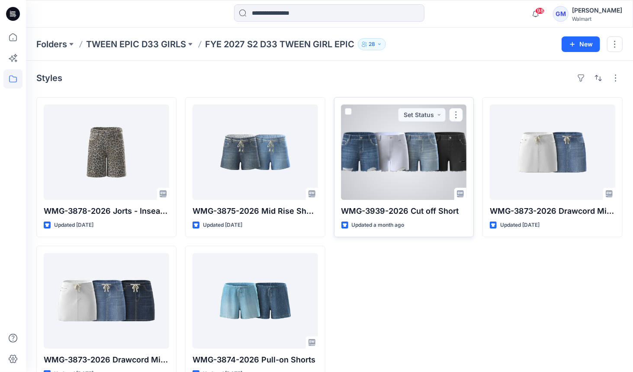
click at [402, 154] on div at bounding box center [405, 151] width 126 height 95
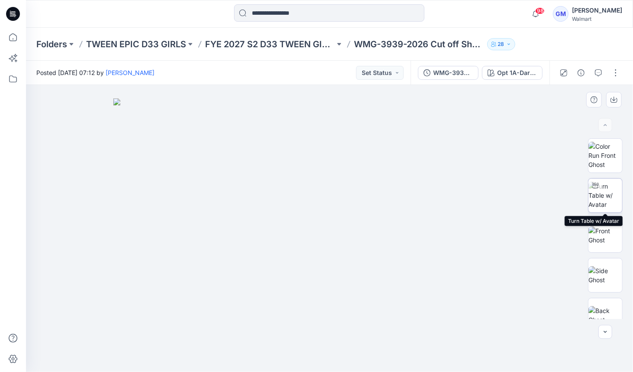
click at [608, 204] on img at bounding box center [606, 194] width 34 height 27
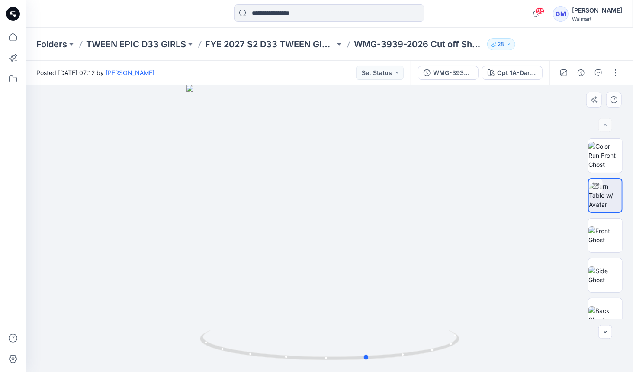
drag, startPoint x: 339, startPoint y: 225, endPoint x: 116, endPoint y: 186, distance: 225.5
click at [116, 186] on div at bounding box center [330, 228] width 608 height 287
drag, startPoint x: 392, startPoint y: 241, endPoint x: 350, endPoint y: 228, distance: 43.7
click at [350, 228] on div at bounding box center [330, 228] width 608 height 287
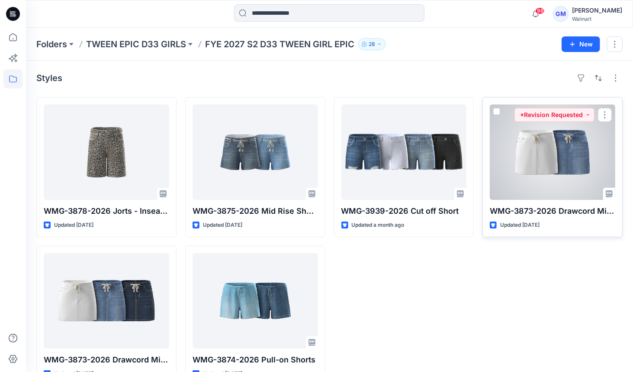
click at [538, 157] on div at bounding box center [553, 151] width 126 height 95
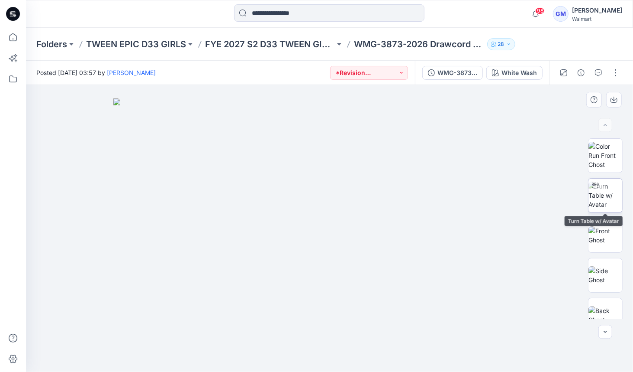
click at [610, 189] on img at bounding box center [606, 194] width 34 height 27
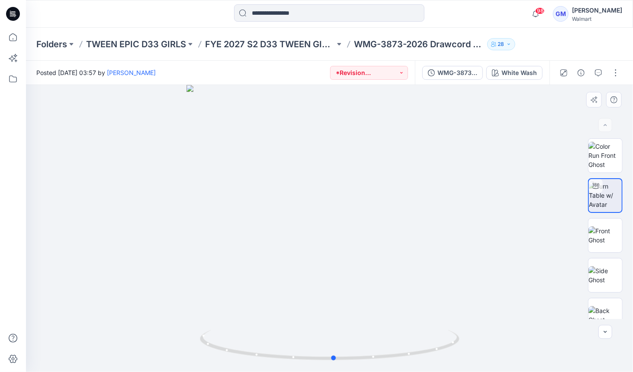
drag, startPoint x: 356, startPoint y: 228, endPoint x: 123, endPoint y: 199, distance: 234.4
click at [123, 199] on div at bounding box center [330, 228] width 608 height 287
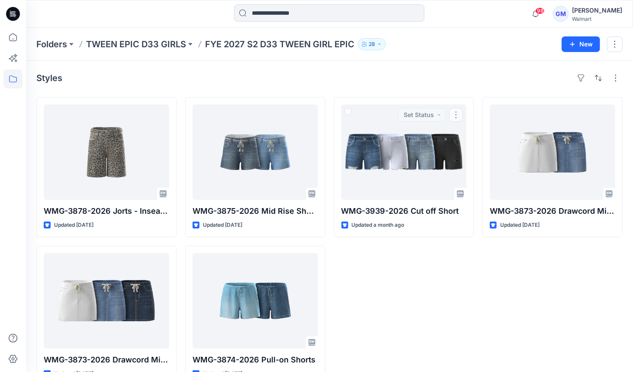
scroll to position [23, 0]
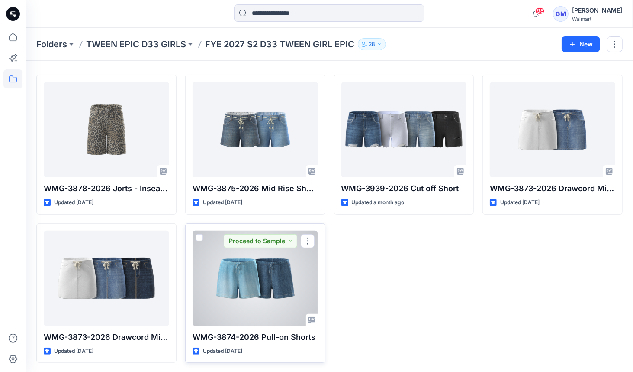
click at [232, 262] on div at bounding box center [256, 277] width 126 height 95
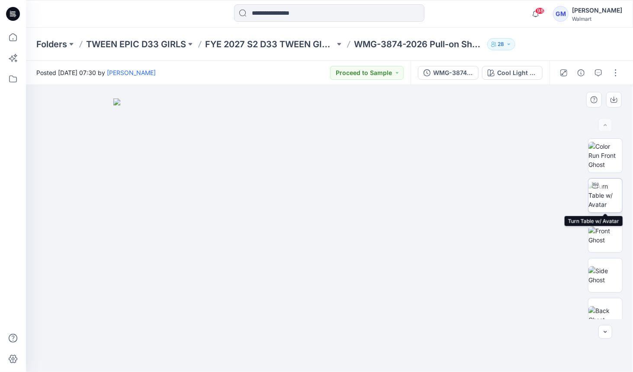
click at [597, 204] on img at bounding box center [606, 194] width 34 height 27
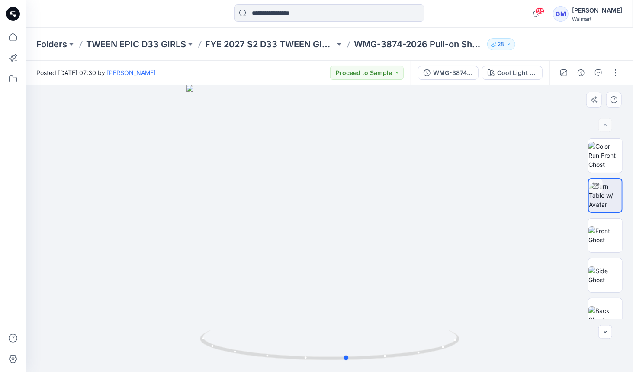
drag, startPoint x: 340, startPoint y: 277, endPoint x: 379, endPoint y: 265, distance: 40.8
click at [379, 265] on div at bounding box center [330, 228] width 608 height 287
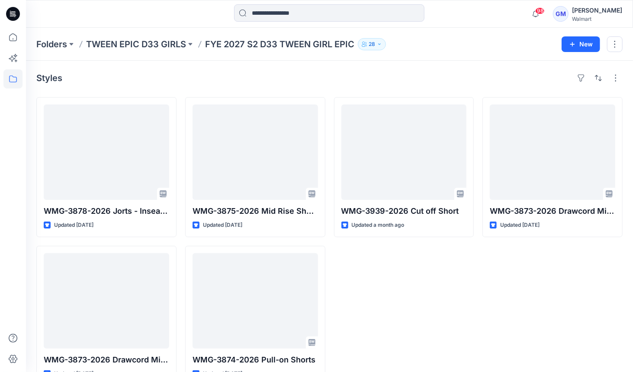
scroll to position [23, 0]
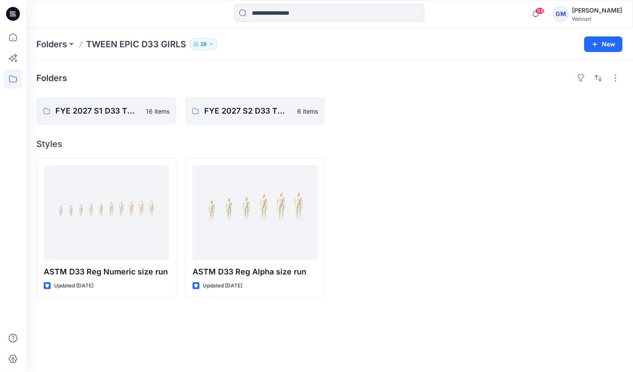
scroll to position [198, 0]
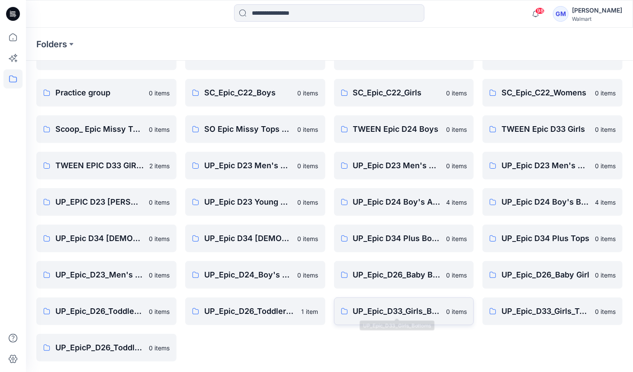
click at [367, 311] on p "UP_Epic_D33_Girls_Bottoms" at bounding box center [397, 311] width 88 height 12
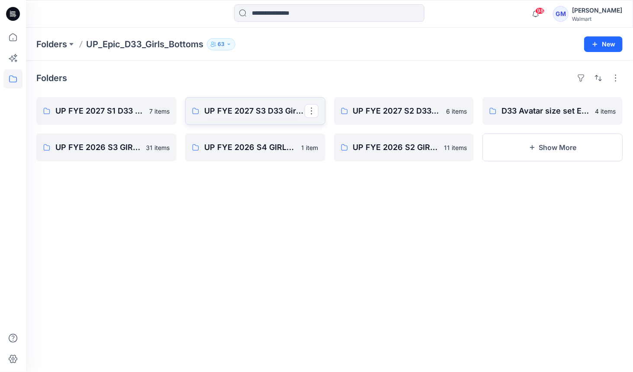
click at [247, 100] on link "UP FYE 2027 S3 D33 Girls bottoms Epic" at bounding box center [255, 111] width 140 height 28
click at [364, 106] on p "UP FYE 2027 S2 D33 Girls bottoms Epic" at bounding box center [403, 111] width 100 height 12
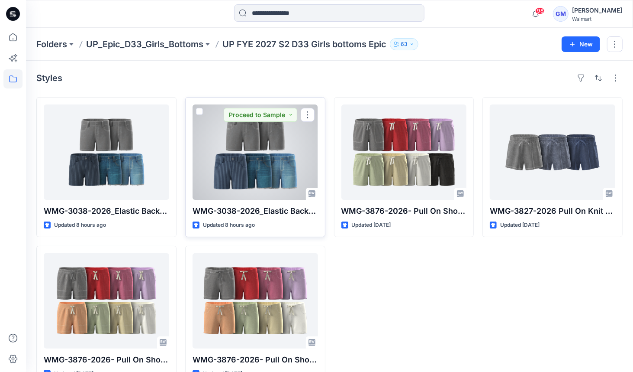
click at [270, 143] on div at bounding box center [256, 151] width 126 height 95
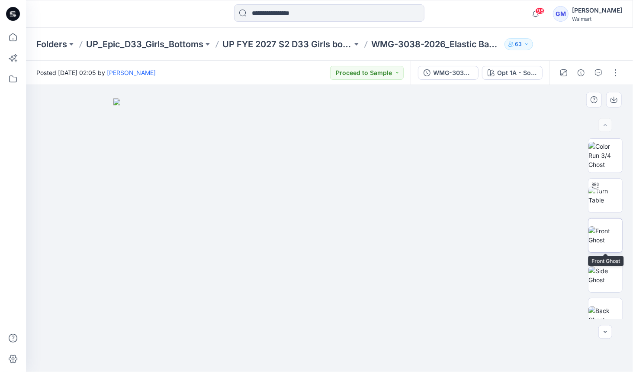
click at [607, 231] on img at bounding box center [606, 235] width 34 height 18
click at [606, 124] on div at bounding box center [606, 125] width 14 height 14
click at [606, 126] on div at bounding box center [606, 125] width 14 height 14
click at [608, 330] on icon "button" at bounding box center [605, 331] width 7 height 7
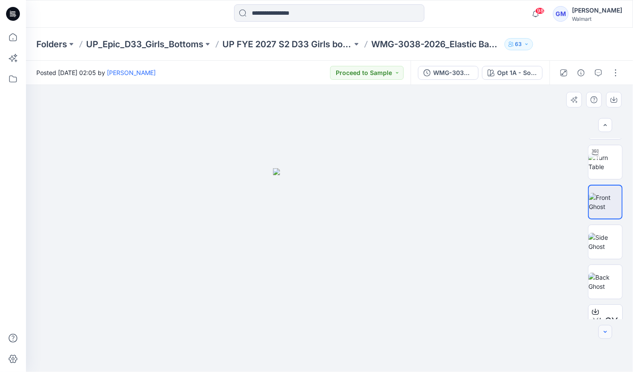
click at [606, 330] on icon "button" at bounding box center [605, 331] width 7 height 7
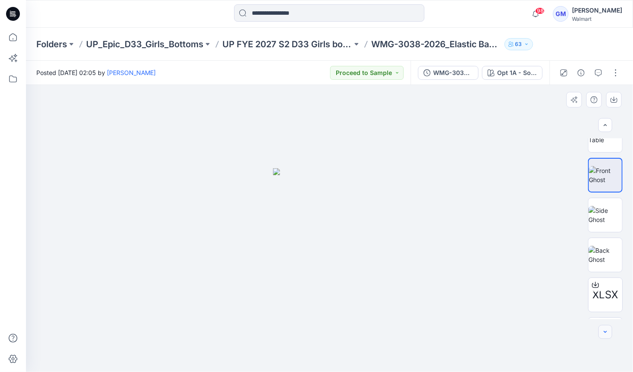
click at [607, 330] on icon "button" at bounding box center [605, 331] width 7 height 7
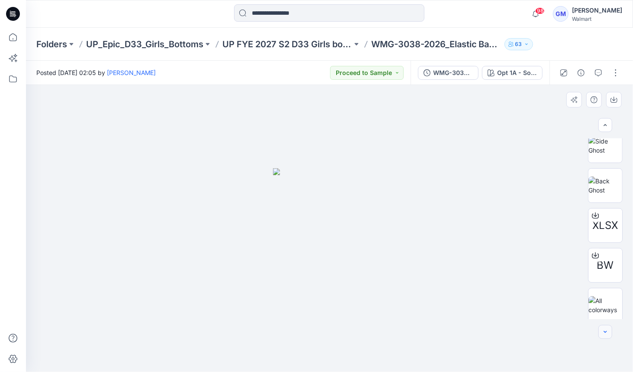
click at [608, 330] on icon "button" at bounding box center [605, 331] width 7 height 7
drag, startPoint x: 608, startPoint y: 330, endPoint x: 601, endPoint y: 313, distance: 17.5
click at [608, 330] on div at bounding box center [606, 332] width 14 height 14
click at [601, 300] on img at bounding box center [606, 301] width 34 height 18
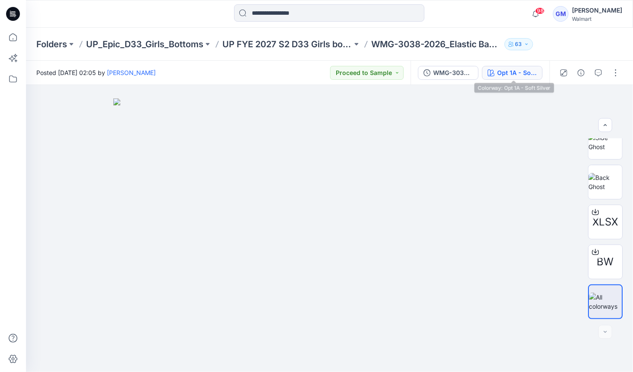
click at [510, 72] on div "Opt 1A - Soft Silver" at bounding box center [518, 73] width 40 height 10
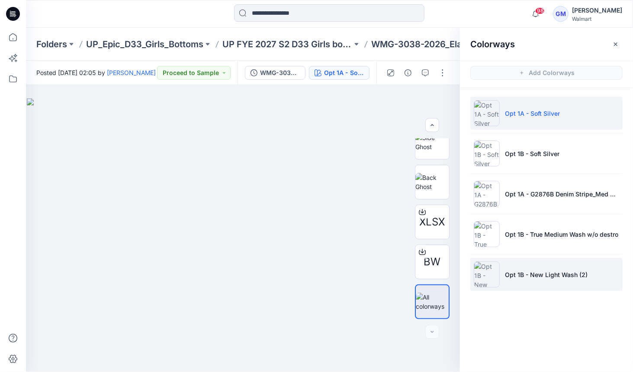
click at [494, 274] on img at bounding box center [487, 274] width 26 height 26
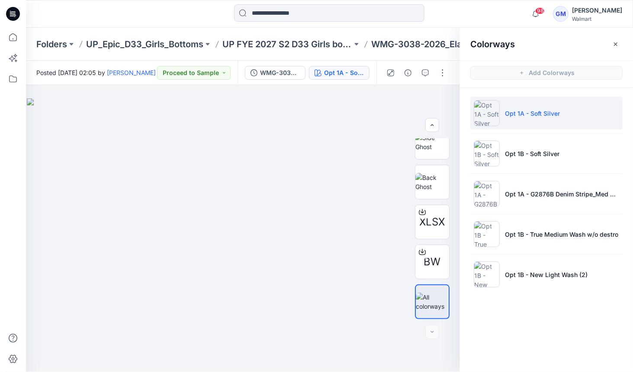
scroll to position [0, 0]
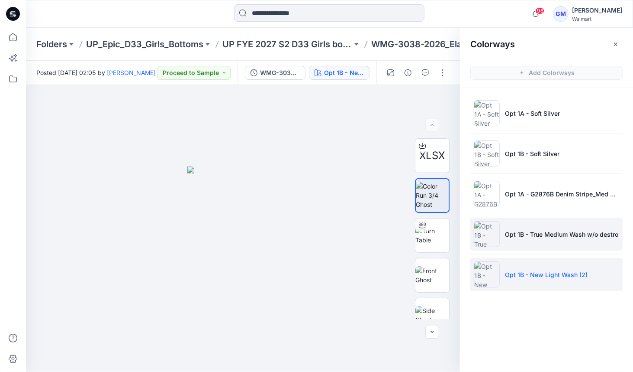
click at [518, 236] on p "Opt 1B - True Medium Wash w/o destro" at bounding box center [561, 233] width 113 height 9
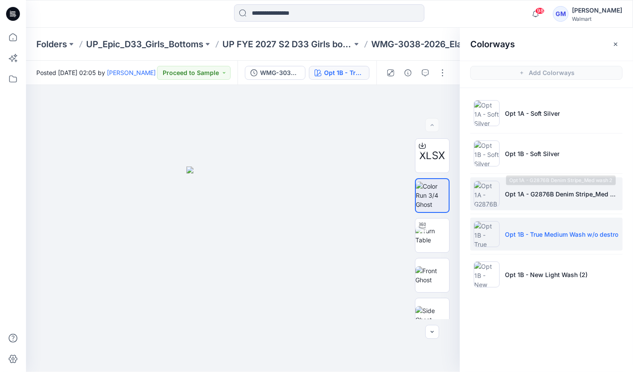
drag, startPoint x: 524, startPoint y: 193, endPoint x: 525, endPoint y: 197, distance: 4.9
click at [524, 193] on p "Opt 1A - G2876B Denim Stripe_Med wash 2" at bounding box center [562, 193] width 114 height 9
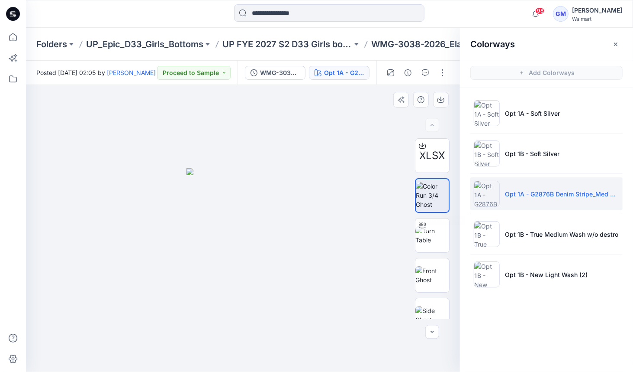
click at [235, 260] on img at bounding box center [243, 270] width 113 height 204
